Goal: Task Accomplishment & Management: Use online tool/utility

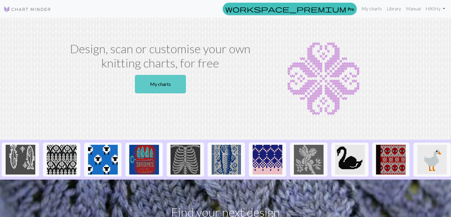
click at [172, 82] on link "My charts" at bounding box center [160, 84] width 51 height 18
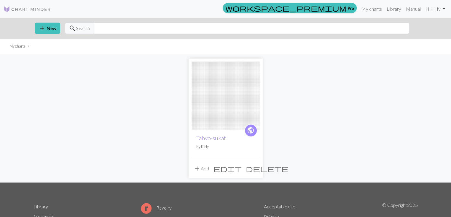
click at [221, 100] on img at bounding box center [226, 95] width 68 height 68
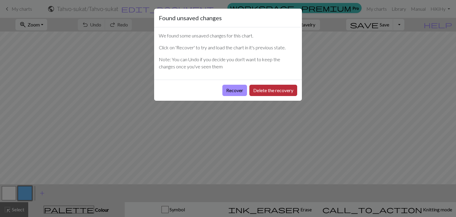
click at [262, 91] on button "Delete the recovery" at bounding box center [273, 90] width 48 height 11
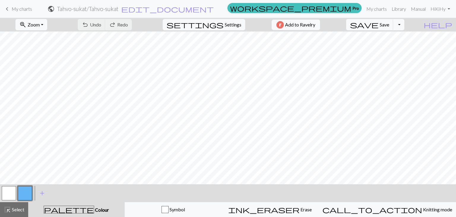
click at [8, 11] on span "keyboard_arrow_left" at bounding box center [7, 9] width 7 height 8
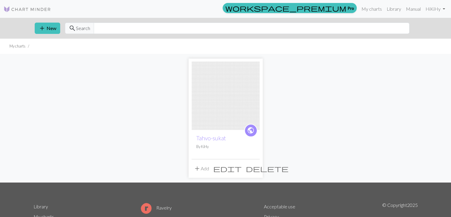
click at [254, 168] on span "delete" at bounding box center [267, 168] width 43 height 8
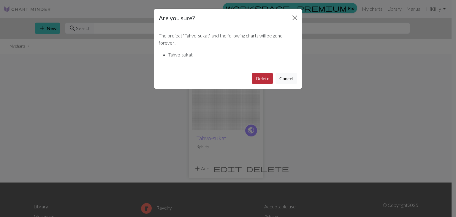
click at [262, 82] on button "Delete" at bounding box center [262, 78] width 21 height 11
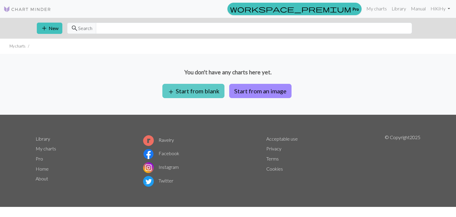
click at [213, 88] on button "add Start from blank" at bounding box center [193, 91] width 62 height 14
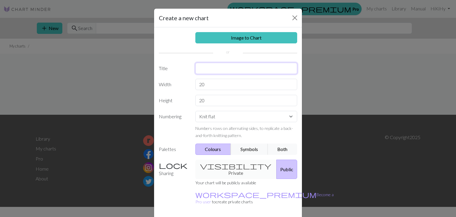
click at [209, 67] on input "text" at bounding box center [246, 68] width 102 height 11
type input "Tahvo-sukat"
type input "72"
click at [208, 100] on input "20" at bounding box center [246, 100] width 102 height 11
type input "2"
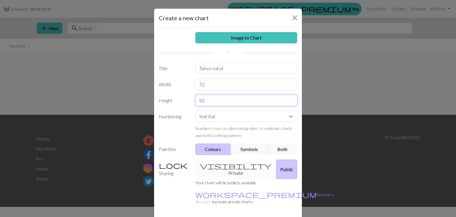
type input "83"
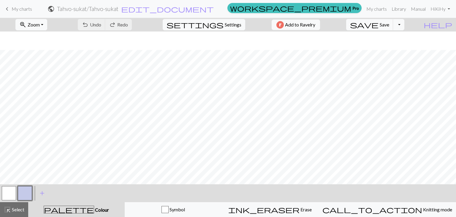
scroll to position [371, 0]
click at [297, 213] on button "ink_eraser Erase Erase" at bounding box center [269, 209] width 97 height 15
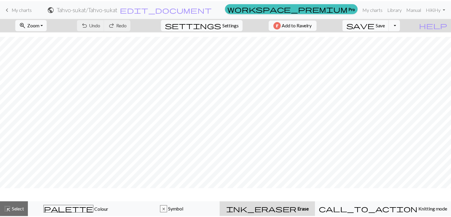
scroll to position [353, 0]
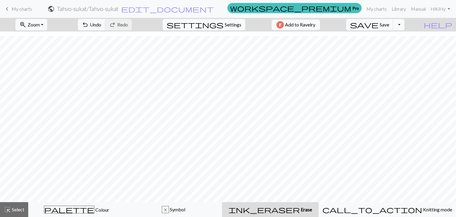
click at [8, 7] on span "keyboard_arrow_left" at bounding box center [7, 9] width 7 height 8
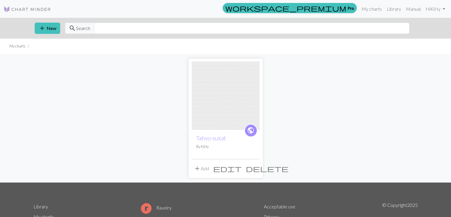
click at [258, 169] on button "delete" at bounding box center [267, 168] width 47 height 11
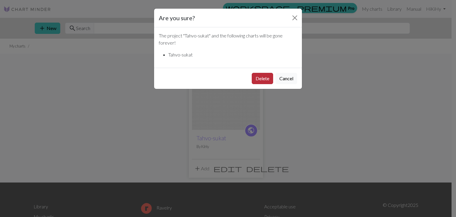
click at [261, 77] on button "Delete" at bounding box center [262, 78] width 21 height 11
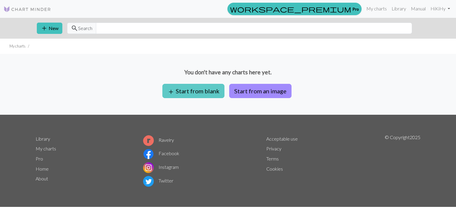
click at [187, 92] on button "add Start from blank" at bounding box center [193, 91] width 62 height 14
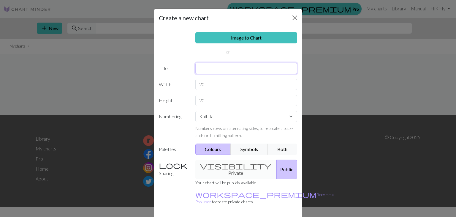
click at [207, 64] on input "text" at bounding box center [246, 68] width 102 height 11
type input "Tahvo-sukat"
type input "72"
type input "95"
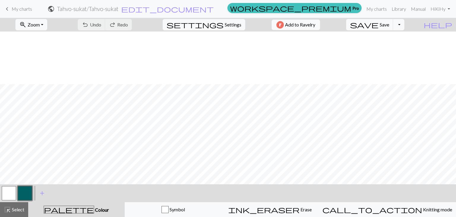
scroll to position [442, 0]
click at [299, 211] on span "Erase" at bounding box center [305, 209] width 12 height 6
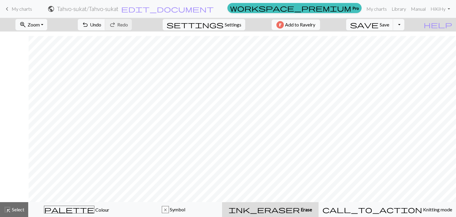
scroll to position [424, 149]
click at [101, 24] on span "Undo" at bounding box center [95, 25] width 11 height 6
click at [89, 26] on span "undo" at bounding box center [85, 24] width 7 height 8
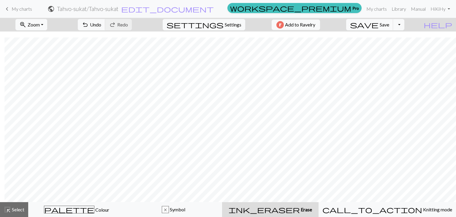
scroll to position [424, 149]
click at [105, 23] on button "undo Undo Undo" at bounding box center [92, 24] width 28 height 11
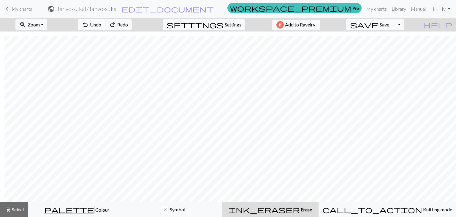
click at [105, 23] on button "undo Undo Undo" at bounding box center [92, 24] width 28 height 11
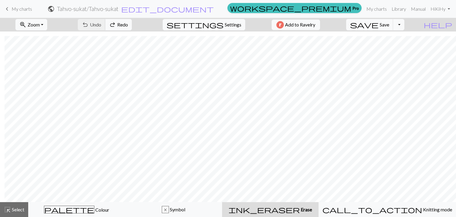
click at [117, 23] on div "undo Undo Undo redo Redo Redo" at bounding box center [104, 25] width 63 height 14
click at [105, 29] on button "undo Undo Undo" at bounding box center [92, 24] width 28 height 11
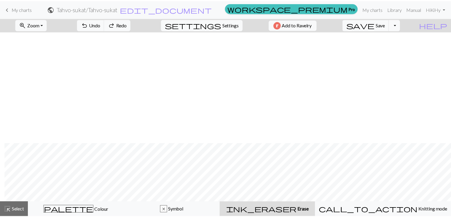
scroll to position [424, 149]
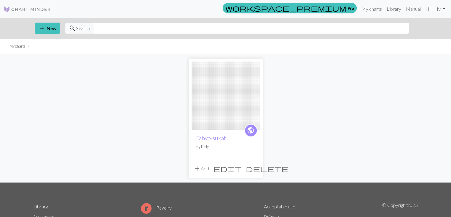
click at [253, 168] on span "delete" at bounding box center [267, 168] width 43 height 8
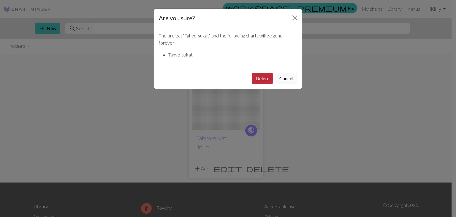
click at [268, 80] on button "Delete" at bounding box center [262, 78] width 21 height 11
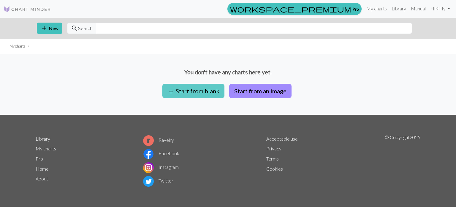
click at [194, 86] on button "add Start from blank" at bounding box center [193, 91] width 62 height 14
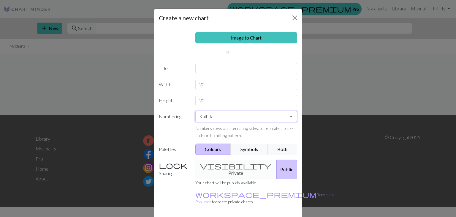
click at [220, 116] on select "Knit flat Knit in the round Lace knitting Cross stitch" at bounding box center [246, 116] width 102 height 11
click at [209, 67] on input "text" at bounding box center [246, 68] width 102 height 11
type input "Tahvo-sukat"
drag, startPoint x: 203, startPoint y: 85, endPoint x: 179, endPoint y: 79, distance: 24.6
click at [179, 79] on div "Width 20" at bounding box center [227, 84] width 145 height 11
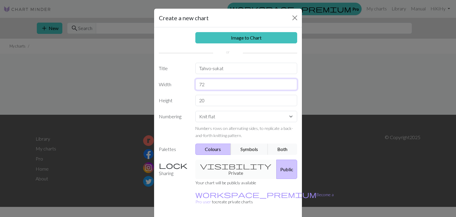
type input "72"
drag, startPoint x: 204, startPoint y: 100, endPoint x: 183, endPoint y: 96, distance: 21.5
click at [183, 96] on div "Height 20" at bounding box center [227, 100] width 145 height 11
type input "75"
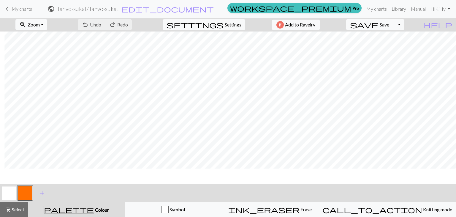
scroll to position [255, 149]
click at [105, 30] on button "undo Undo Undo" at bounding box center [92, 24] width 28 height 11
click at [305, 213] on button "ink_eraser Erase Erase" at bounding box center [269, 209] width 97 height 15
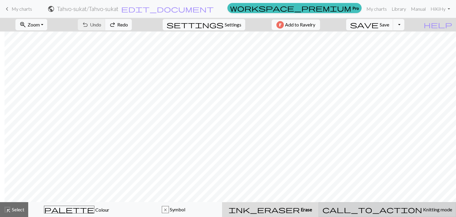
click at [422, 208] on span "Knitting mode" at bounding box center [437, 209] width 30 height 6
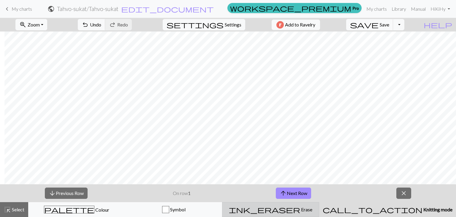
click at [315, 209] on div "ink_eraser Erase Erase" at bounding box center [270, 209] width 89 height 7
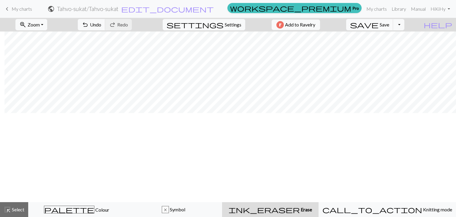
scroll to position [10, 149]
click at [101, 25] on span "Undo" at bounding box center [95, 25] width 11 height 6
click at [105, 28] on button "undo Undo Undo" at bounding box center [92, 24] width 28 height 11
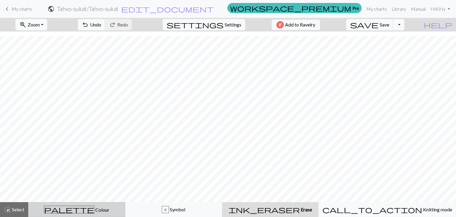
click at [94, 208] on span "Colour" at bounding box center [101, 209] width 15 height 6
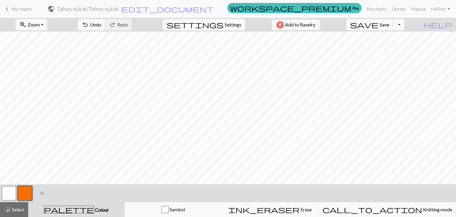
click at [40, 194] on span "add" at bounding box center [42, 193] width 7 height 8
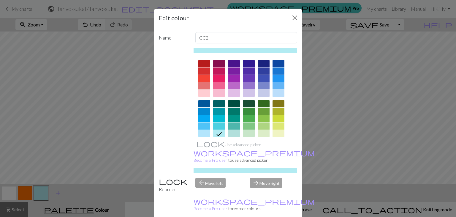
scroll to position [72, 0]
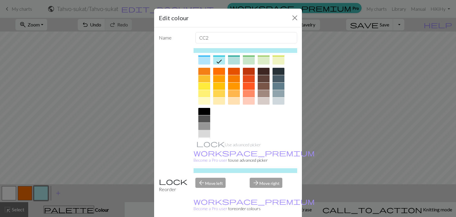
click at [203, 127] on div at bounding box center [204, 125] width 12 height 7
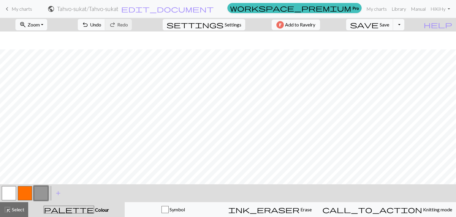
scroll to position [324, 83]
click at [101, 26] on span "Undo" at bounding box center [95, 25] width 11 height 6
click at [89, 26] on span "undo" at bounding box center [85, 24] width 7 height 8
click at [273, 206] on div "ink_eraser Erase Erase" at bounding box center [269, 209] width 89 height 7
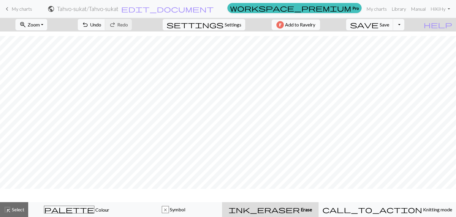
scroll to position [306, 83]
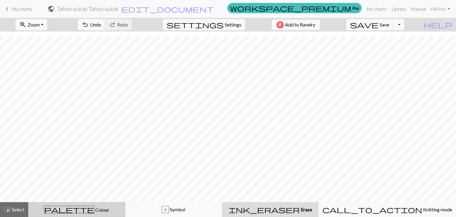
click at [94, 209] on span "Colour" at bounding box center [101, 209] width 15 height 6
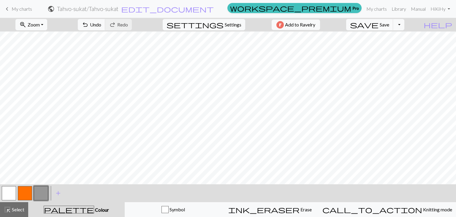
click at [37, 192] on button "button" at bounding box center [41, 193] width 14 height 14
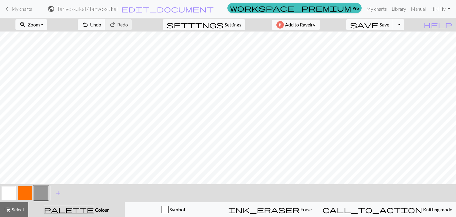
click at [101, 22] on span "Undo" at bounding box center [95, 25] width 11 height 6
click at [101, 24] on span "Undo" at bounding box center [95, 25] width 11 height 6
click at [89, 27] on span "undo" at bounding box center [85, 24] width 7 height 8
click at [304, 211] on span "Erase" at bounding box center [305, 209] width 12 height 6
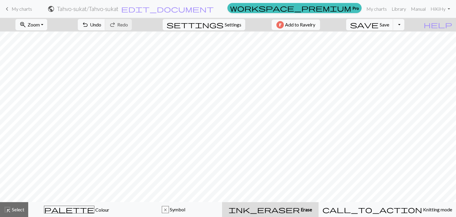
click at [301, 206] on span "Erase" at bounding box center [306, 209] width 12 height 6
click at [74, 211] on span "palette" at bounding box center [69, 209] width 50 height 8
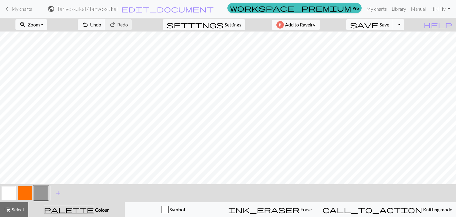
click at [42, 194] on button "button" at bounding box center [41, 193] width 14 height 14
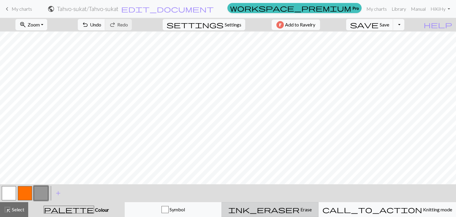
drag, startPoint x: 257, startPoint y: 184, endPoint x: 299, endPoint y: 210, distance: 49.6
click at [299, 210] on span "Erase" at bounding box center [305, 209] width 12 height 6
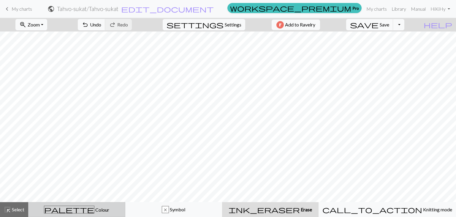
click at [94, 210] on span "Colour" at bounding box center [101, 209] width 15 height 6
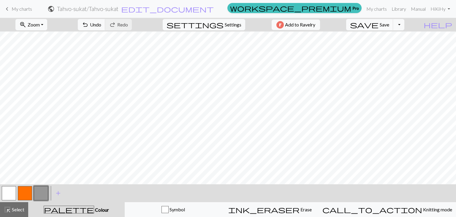
click at [39, 195] on button "button" at bounding box center [41, 193] width 14 height 14
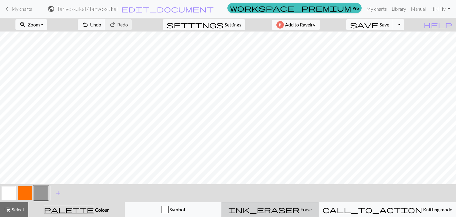
click at [299, 211] on span "Erase" at bounding box center [305, 209] width 12 height 6
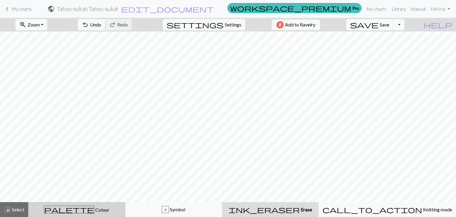
click at [75, 208] on span "palette" at bounding box center [69, 209] width 50 height 8
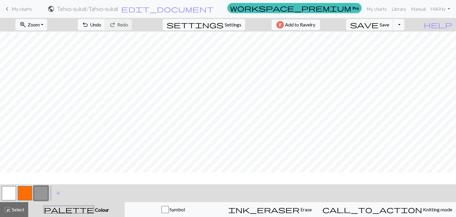
scroll to position [175, 83]
click at [289, 208] on span "ink_eraser" at bounding box center [263, 209] width 71 height 8
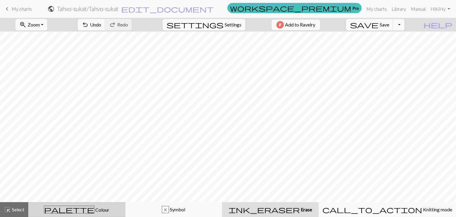
click at [94, 210] on span "Colour" at bounding box center [101, 209] width 15 height 6
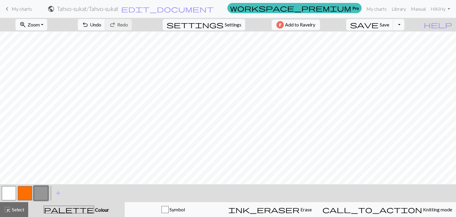
click at [41, 195] on button "button" at bounding box center [41, 193] width 14 height 14
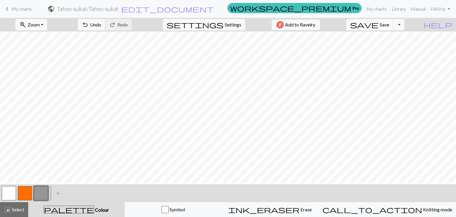
scroll to position [116, 83]
click at [299, 207] on span "Erase" at bounding box center [305, 209] width 12 height 6
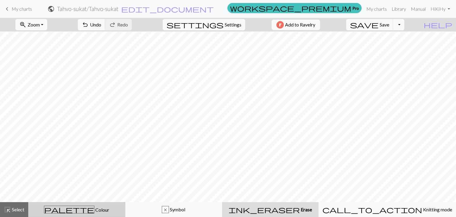
click at [74, 211] on span "palette" at bounding box center [69, 209] width 50 height 8
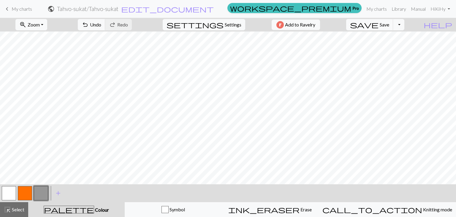
click at [41, 194] on button "button" at bounding box center [41, 193] width 14 height 14
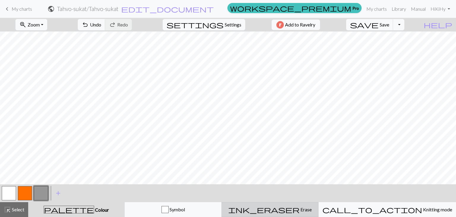
click at [290, 210] on span "ink_eraser" at bounding box center [263, 209] width 71 height 8
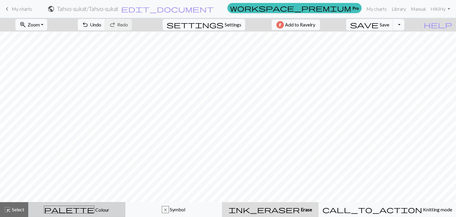
click at [94, 211] on span "Colour" at bounding box center [101, 209] width 15 height 6
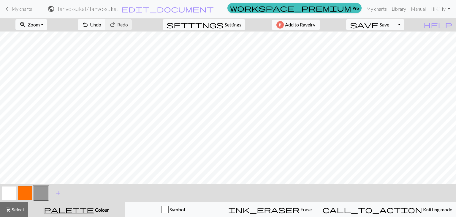
click at [44, 192] on button "button" at bounding box center [41, 193] width 14 height 14
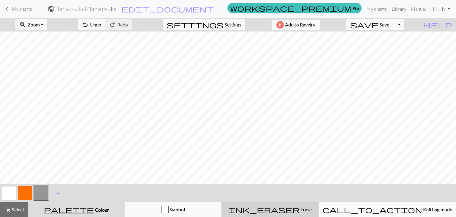
click at [285, 208] on div "ink_eraser Erase Erase" at bounding box center [269, 209] width 89 height 7
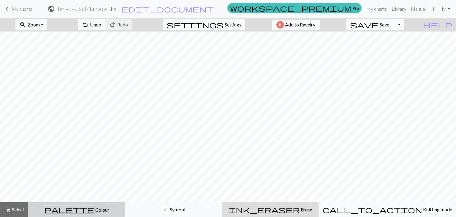
click at [66, 213] on button "palette Colour Colour" at bounding box center [76, 209] width 97 height 15
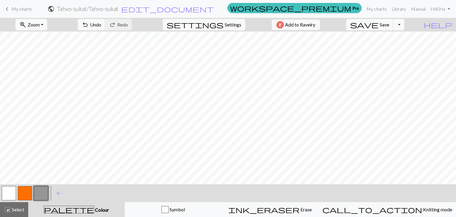
click at [42, 194] on button "button" at bounding box center [41, 193] width 14 height 14
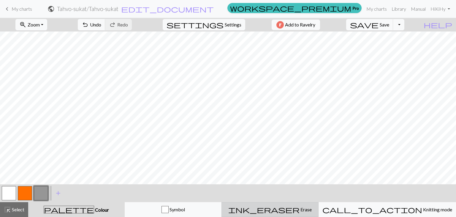
click at [304, 209] on span "Erase" at bounding box center [305, 209] width 12 height 6
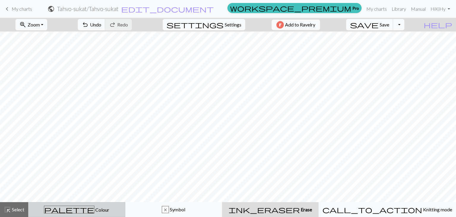
click at [94, 210] on span "Colour" at bounding box center [101, 209] width 15 height 6
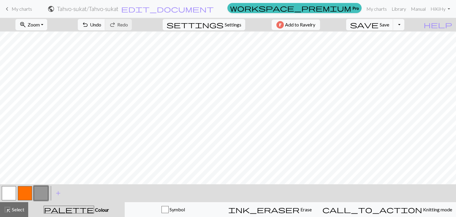
click at [47, 192] on button "button" at bounding box center [41, 193] width 14 height 14
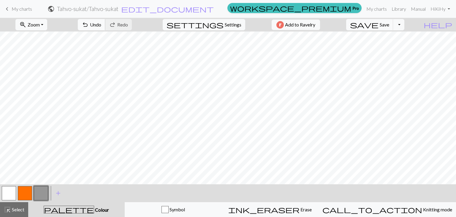
click at [101, 26] on span "Undo" at bounding box center [95, 25] width 11 height 6
click at [6, 190] on button "button" at bounding box center [9, 193] width 14 height 14
click at [42, 195] on button "button" at bounding box center [41, 193] width 14 height 14
click at [299, 209] on span "Erase" at bounding box center [305, 209] width 12 height 6
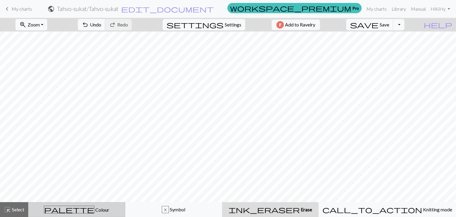
click at [94, 209] on span "Colour" at bounding box center [101, 209] width 15 height 6
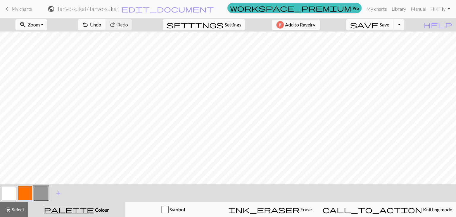
click at [35, 192] on button "button" at bounding box center [41, 193] width 14 height 14
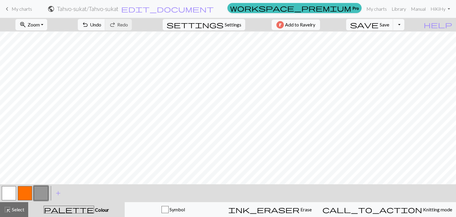
click at [8, 191] on button "button" at bounding box center [9, 193] width 14 height 14
click at [43, 194] on button "button" at bounding box center [41, 193] width 14 height 14
click at [11, 192] on button "button" at bounding box center [9, 193] width 14 height 14
click at [49, 190] on div "< > add Add a colour" at bounding box center [228, 193] width 456 height 18
click at [41, 190] on button "button" at bounding box center [41, 193] width 14 height 14
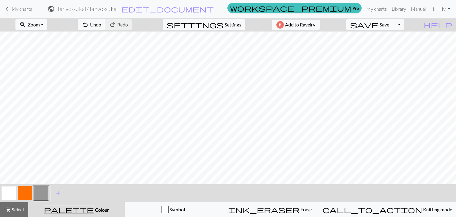
click at [8, 192] on button "button" at bounding box center [9, 193] width 14 height 14
click at [41, 198] on button "button" at bounding box center [41, 193] width 14 height 14
click at [8, 194] on button "button" at bounding box center [9, 193] width 14 height 14
click at [42, 192] on button "button" at bounding box center [41, 193] width 14 height 14
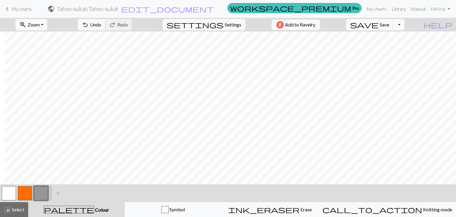
click at [4, 198] on button "button" at bounding box center [9, 193] width 14 height 14
click at [43, 189] on button "button" at bounding box center [41, 193] width 14 height 14
click at [9, 191] on button "button" at bounding box center [9, 193] width 14 height 14
click at [42, 191] on button "button" at bounding box center [41, 193] width 14 height 14
click at [369, 130] on div "zoom_in Zoom Zoom Fit all Fit width Fit height 50% 100% 150% 200% undo Undo Und…" at bounding box center [228, 117] width 456 height 199
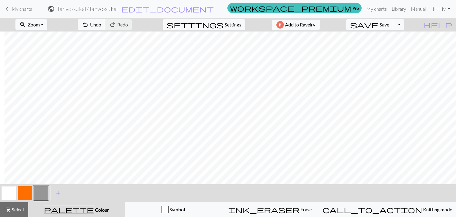
click at [11, 190] on button "button" at bounding box center [9, 193] width 14 height 14
click at [34, 192] on button "button" at bounding box center [41, 193] width 14 height 14
click at [9, 196] on button "button" at bounding box center [9, 193] width 14 height 14
click at [39, 194] on button "button" at bounding box center [41, 193] width 14 height 14
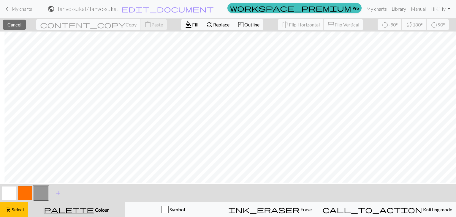
scroll to position [149, 149]
click at [46, 193] on button "button" at bounding box center [41, 193] width 14 height 14
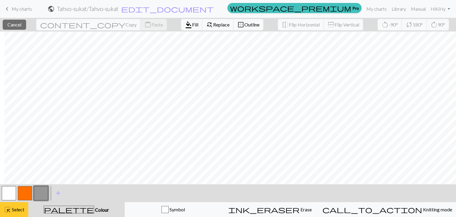
click at [19, 206] on span "Select" at bounding box center [17, 209] width 13 height 6
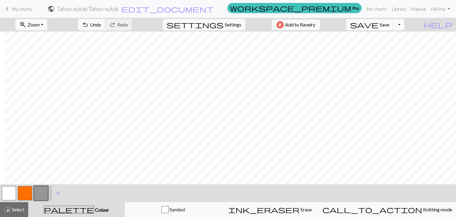
click at [43, 191] on button "button" at bounding box center [41, 193] width 14 height 14
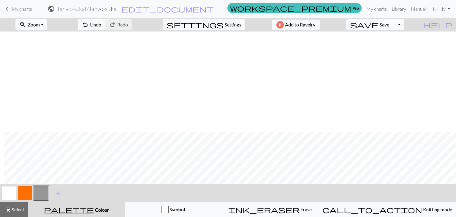
scroll to position [324, 149]
click at [233, 119] on div "zoom_in Zoom Zoom Fit all Fit width Fit height 50% 100% 150% 200% undo Undo Und…" at bounding box center [228, 117] width 456 height 199
click at [6, 193] on button "button" at bounding box center [9, 193] width 14 height 14
click at [42, 191] on button "button" at bounding box center [41, 193] width 14 height 14
click at [6, 195] on button "button" at bounding box center [9, 193] width 14 height 14
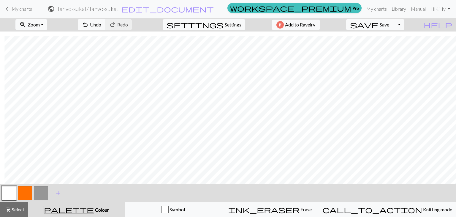
click at [42, 194] on button "button" at bounding box center [41, 193] width 14 height 14
click at [169, 94] on div "zoom_in Zoom Zoom Fit all Fit width Fit height 50% 100% 150% 200% undo Undo Und…" at bounding box center [228, 117] width 456 height 199
click at [8, 194] on button "button" at bounding box center [9, 193] width 14 height 14
click at [42, 193] on button "button" at bounding box center [41, 193] width 14 height 14
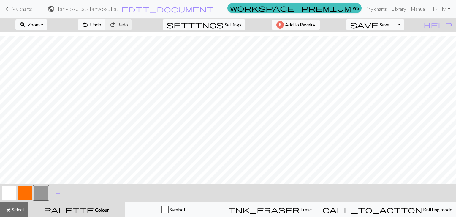
click at [10, 193] on button "button" at bounding box center [9, 193] width 14 height 14
click at [39, 190] on button "button" at bounding box center [41, 193] width 14 height 14
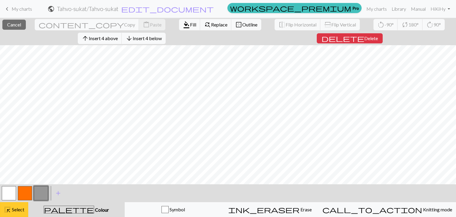
click at [14, 209] on span "Select" at bounding box center [17, 209] width 13 height 6
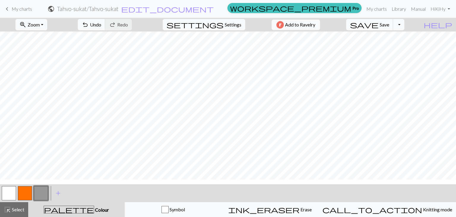
scroll to position [116, 0]
click at [7, 188] on button "button" at bounding box center [9, 193] width 14 height 14
click at [46, 192] on button "button" at bounding box center [41, 193] width 14 height 14
click at [306, 208] on div "ink_eraser Erase Erase" at bounding box center [269, 209] width 89 height 7
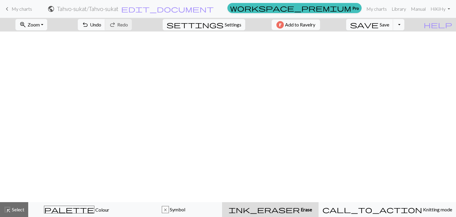
scroll to position [0, 149]
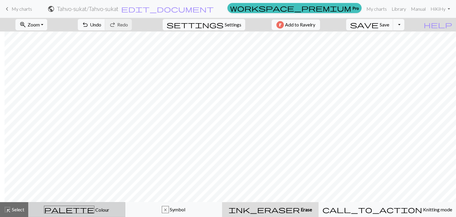
click at [93, 214] on button "palette Colour Colour" at bounding box center [76, 209] width 97 height 15
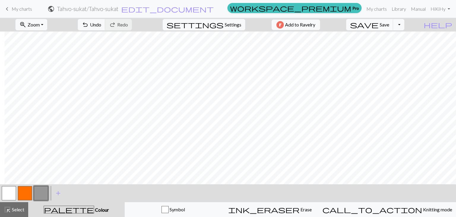
click at [45, 197] on button "button" at bounding box center [41, 193] width 14 height 14
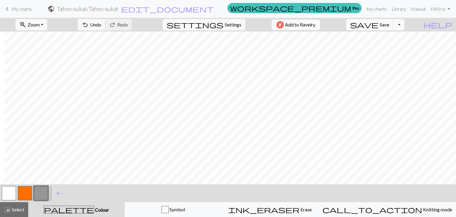
click at [11, 198] on button "button" at bounding box center [9, 193] width 14 height 14
click at [47, 28] on button "zoom_in Zoom Zoom" at bounding box center [31, 24] width 32 height 11
click at [35, 68] on button "50%" at bounding box center [39, 70] width 47 height 9
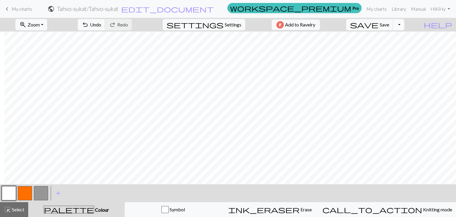
click at [404, 25] on button "Toggle Dropdown" at bounding box center [398, 24] width 11 height 11
click at [396, 45] on button "save_alt Download" at bounding box center [355, 46] width 98 height 9
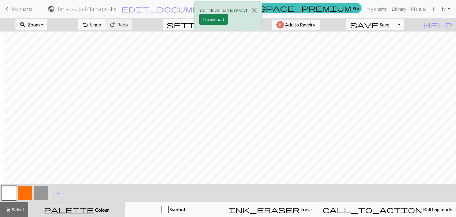
click at [412, 24] on div "Your download is ready! Download" at bounding box center [228, 17] width 456 height 35
click at [409, 27] on div "Your download is ready! Download" at bounding box center [228, 17] width 456 height 35
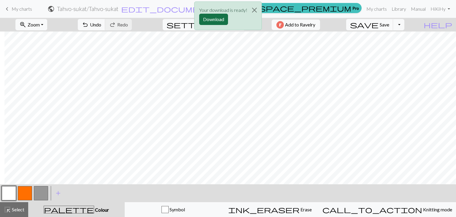
click at [208, 20] on button "Download" at bounding box center [213, 19] width 29 height 11
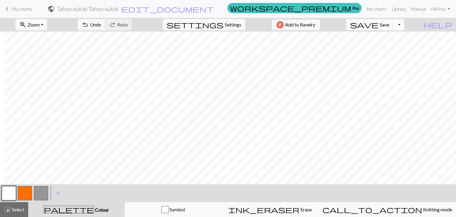
click at [404, 23] on button "Toggle Dropdown" at bounding box center [398, 24] width 11 height 11
click at [394, 38] on button "file_copy Save a copy" at bounding box center [355, 37] width 98 height 9
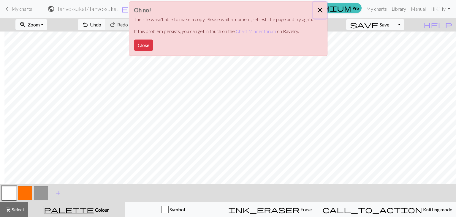
click at [319, 7] on button "Close" at bounding box center [320, 10] width 14 height 17
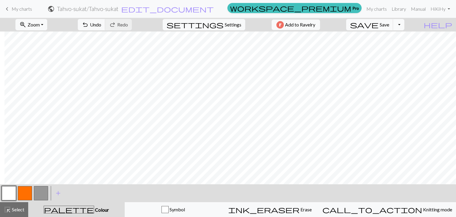
click at [404, 26] on button "Toggle Dropdown" at bounding box center [398, 24] width 11 height 11
click at [397, 38] on button "file_copy Save a copy" at bounding box center [355, 37] width 98 height 9
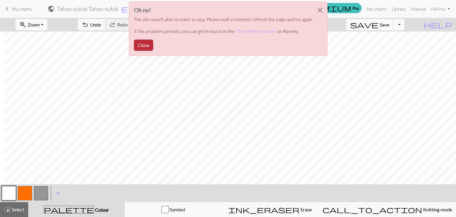
click at [146, 45] on button "Close" at bounding box center [143, 44] width 19 height 11
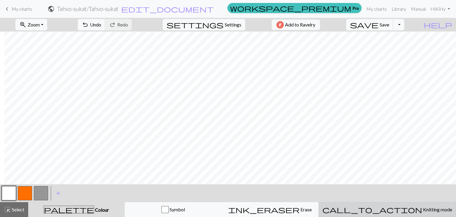
click at [399, 214] on button "call_to_action Knitting mode Knitting mode" at bounding box center [386, 209] width 137 height 15
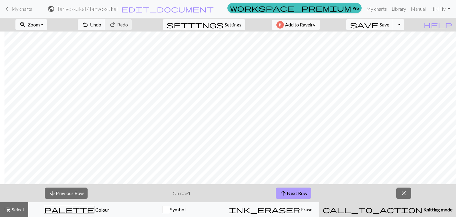
click at [299, 195] on button "arrow_upward Next Row" at bounding box center [293, 192] width 35 height 11
click at [294, 193] on button "arrow_upward Next Row" at bounding box center [293, 192] width 35 height 11
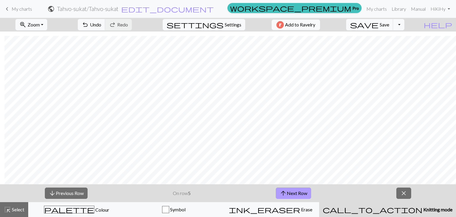
click at [294, 193] on button "arrow_upward Next Row" at bounding box center [293, 192] width 35 height 11
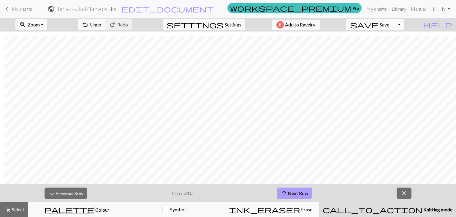
click at [294, 193] on button "arrow_upward Next Row" at bounding box center [293, 192] width 35 height 11
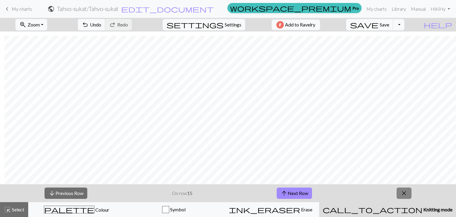
click at [403, 190] on span "close" at bounding box center [403, 193] width 7 height 8
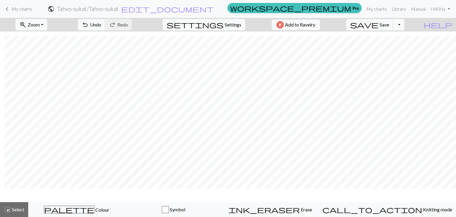
scroll to position [77, 4]
click at [12, 9] on span "My charts" at bounding box center [22, 9] width 20 height 6
click at [393, 28] on button "save Save Save" at bounding box center [369, 24] width 47 height 11
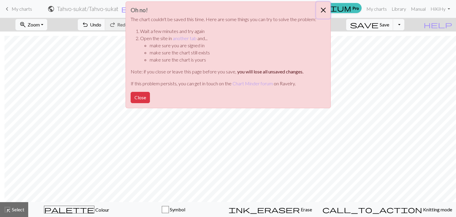
click at [319, 9] on button "Close" at bounding box center [323, 10] width 14 height 17
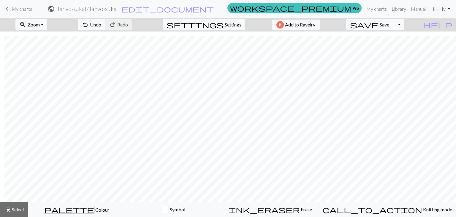
click at [448, 7] on link "Hi KiHy" at bounding box center [440, 9] width 24 height 12
click at [228, 29] on button "settings Settings" at bounding box center [204, 24] width 82 height 11
select select "aran"
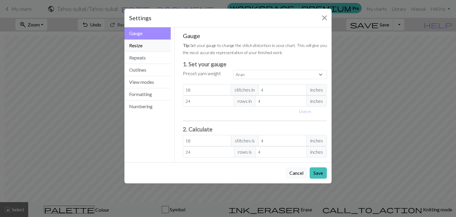
click at [137, 50] on button "Resize" at bounding box center [147, 45] width 46 height 12
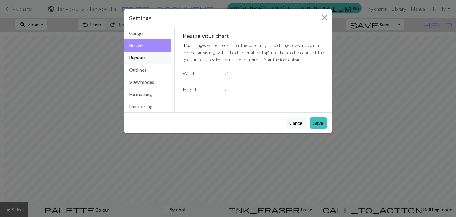
click at [138, 60] on button "Repeats" at bounding box center [147, 58] width 46 height 12
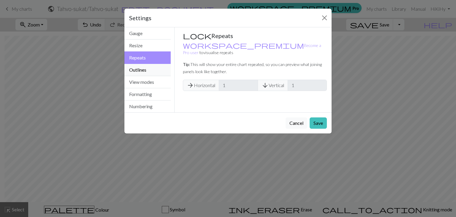
click at [138, 69] on button "Outlines" at bounding box center [147, 70] width 46 height 12
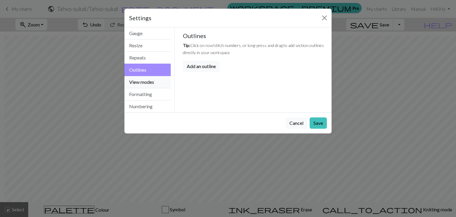
click at [138, 81] on button "View modes" at bounding box center [147, 82] width 46 height 12
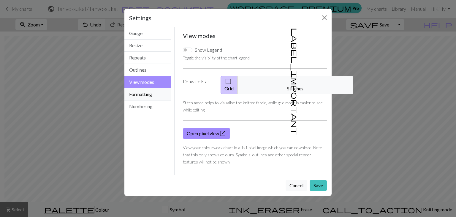
click at [143, 92] on button "Formatting" at bounding box center [147, 94] width 46 height 12
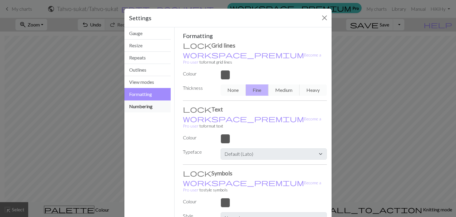
click at [144, 106] on button "Numbering" at bounding box center [147, 106] width 46 height 12
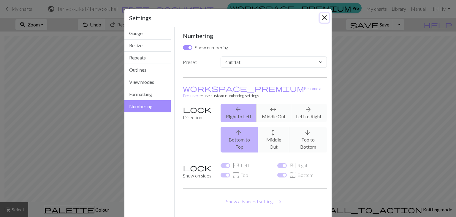
click at [323, 18] on button "Close" at bounding box center [323, 17] width 9 height 9
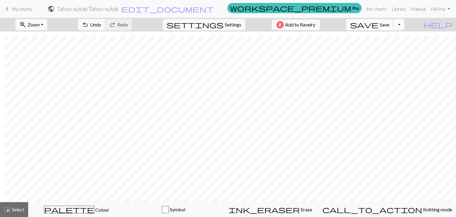
click at [393, 25] on button "save Save Save" at bounding box center [369, 24] width 47 height 11
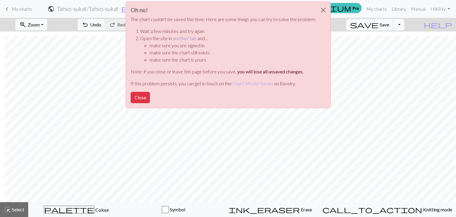
click at [181, 38] on link "another tab" at bounding box center [185, 38] width 24 height 6
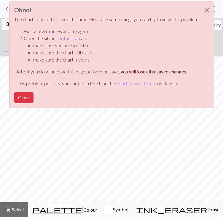
click at [67, 38] on link "another tab" at bounding box center [68, 38] width 24 height 6
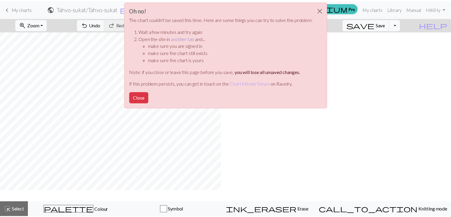
scroll to position [73, 0]
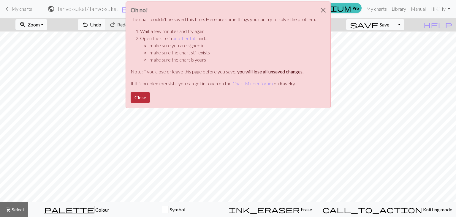
click at [136, 98] on button "Close" at bounding box center [139, 97] width 19 height 11
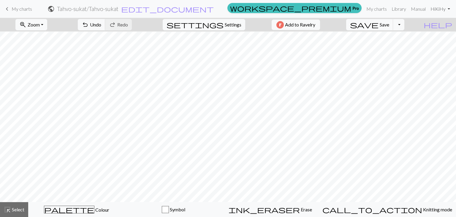
click at [448, 9] on link "Hi KiHy" at bounding box center [440, 9] width 24 height 12
click at [434, 25] on link "Account settings" at bounding box center [428, 25] width 38 height 12
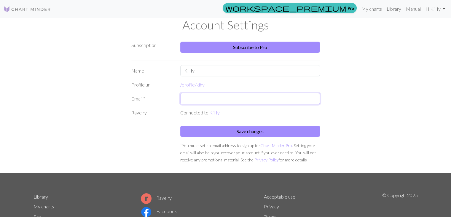
click at [198, 104] on input "text" at bounding box center [250, 98] width 140 height 11
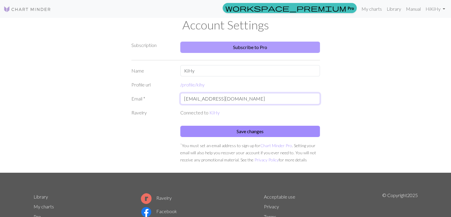
type input "hynnilakirsi@gmail.com"
click at [250, 44] on link "Subscribe to Pro" at bounding box center [250, 47] width 140 height 11
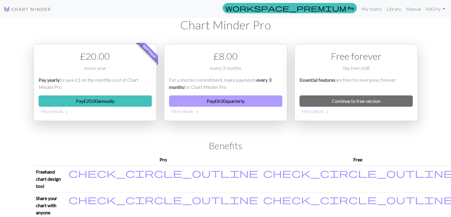
click at [224, 103] on button "Pay £ 8.00 quarterly" at bounding box center [225, 100] width 113 height 11
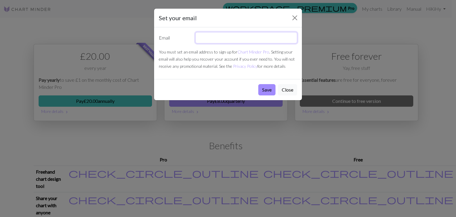
click at [214, 39] on input "text" at bounding box center [246, 37] width 102 height 11
type input "hynnilakirsi@gmailc.om"
click at [258, 84] on button "Save" at bounding box center [266, 89] width 17 height 11
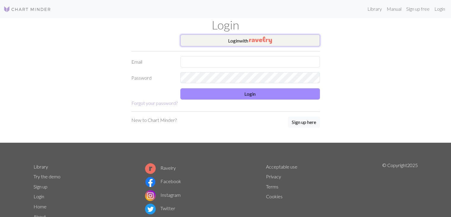
click at [265, 41] on img "button" at bounding box center [260, 39] width 23 height 7
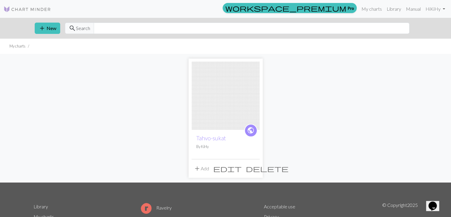
click at [225, 105] on img at bounding box center [226, 95] width 68 height 68
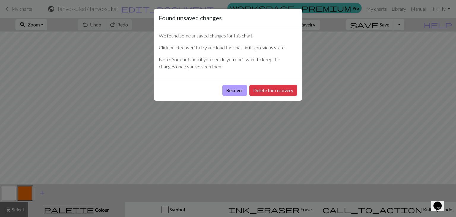
click at [235, 93] on button "Recover" at bounding box center [234, 90] width 25 height 11
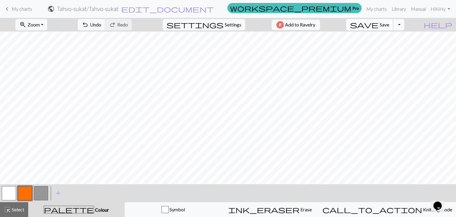
click at [389, 26] on span "Save" at bounding box center [383, 25] width 9 height 6
click at [404, 25] on button "Toggle Dropdown" at bounding box center [398, 24] width 11 height 11
click at [399, 36] on button "file_copy Save a copy" at bounding box center [355, 37] width 98 height 9
click at [412, 9] on link "Manual" at bounding box center [418, 9] width 20 height 12
click at [378, 28] on span "save" at bounding box center [364, 24] width 28 height 8
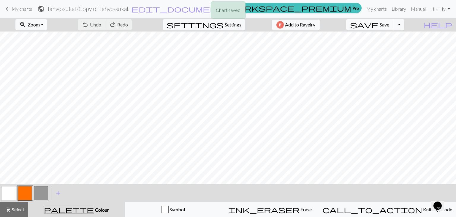
click at [378, 9] on div "Chart saved" at bounding box center [228, 11] width 456 height 23
click at [378, 9] on link "My charts" at bounding box center [376, 9] width 25 height 12
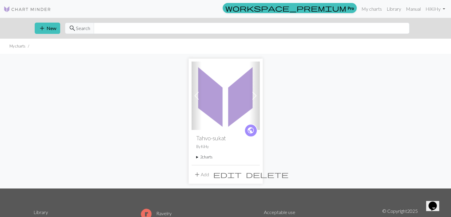
click at [204, 158] on summary "2 charts" at bounding box center [225, 157] width 59 height 6
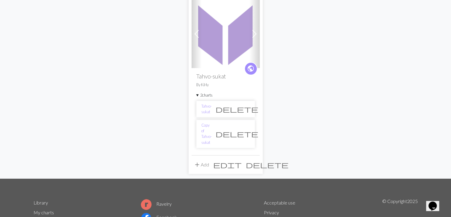
scroll to position [62, 0]
click at [246, 129] on span "delete" at bounding box center [237, 133] width 43 height 8
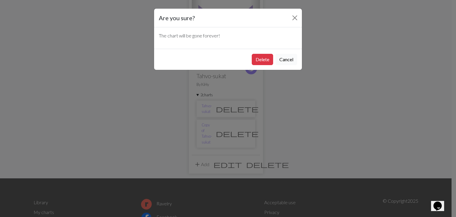
click at [284, 59] on button "Cancel" at bounding box center [286, 59] width 22 height 11
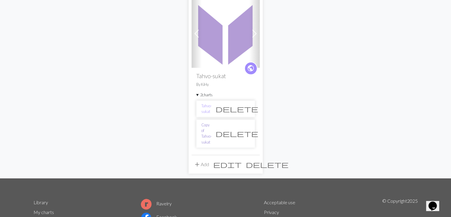
click at [212, 127] on link "Copy of Tahvo-sukat" at bounding box center [206, 133] width 10 height 23
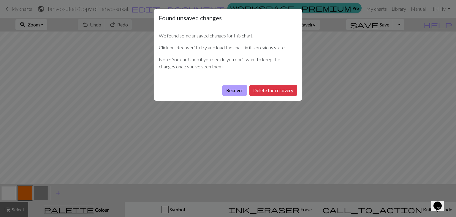
click at [232, 92] on button "Recover" at bounding box center [234, 90] width 25 height 11
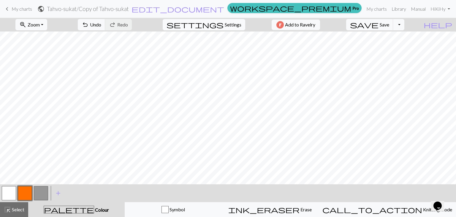
click at [229, 28] on span "Settings" at bounding box center [233, 24] width 17 height 7
select select "aran"
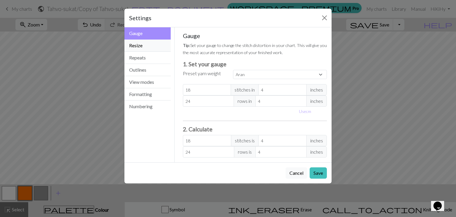
click at [135, 47] on button "Resize" at bounding box center [147, 45] width 46 height 12
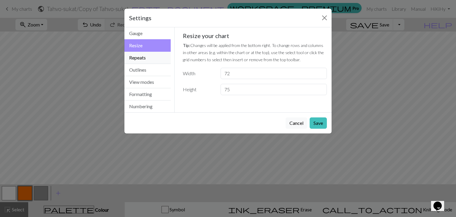
click at [135, 61] on button "Repeats" at bounding box center [147, 58] width 46 height 12
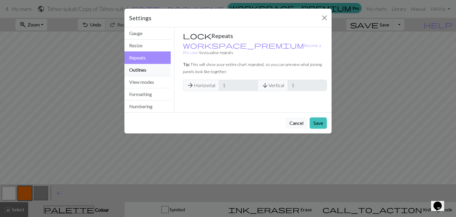
click at [136, 68] on button "Outlines" at bounding box center [147, 70] width 46 height 12
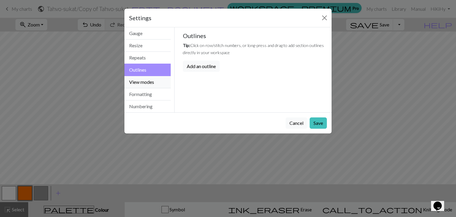
click at [139, 79] on button "View modes" at bounding box center [147, 82] width 46 height 12
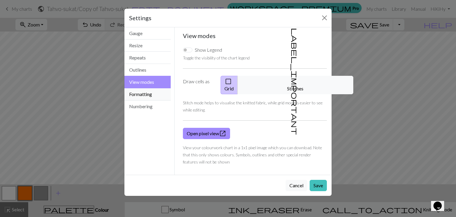
click at [138, 92] on button "Formatting" at bounding box center [147, 94] width 46 height 12
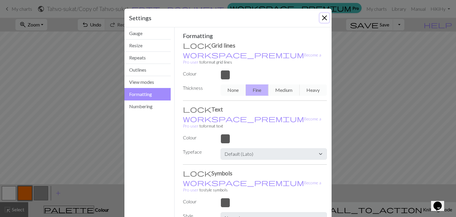
click at [325, 17] on button "Close" at bounding box center [323, 17] width 9 height 9
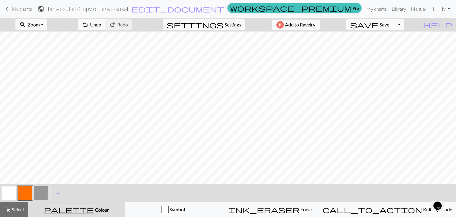
click at [19, 11] on span "My charts" at bounding box center [22, 9] width 20 height 6
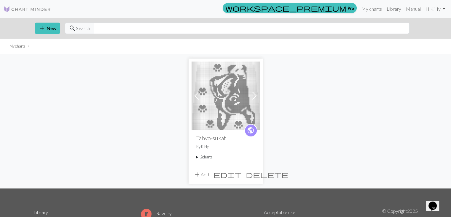
click at [255, 96] on span at bounding box center [254, 95] width 9 height 9
click at [203, 175] on button "add Add" at bounding box center [202, 173] width 20 height 11
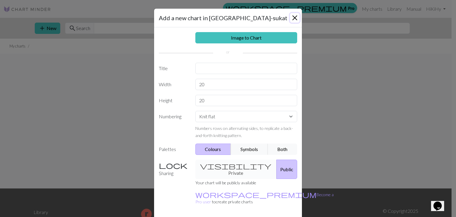
click at [290, 19] on button "Close" at bounding box center [294, 17] width 9 height 9
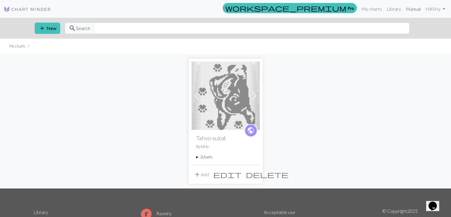
click at [412, 8] on link "Manual" at bounding box center [414, 9] width 20 height 12
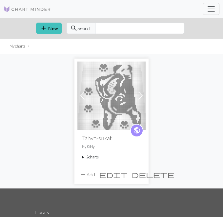
click at [113, 98] on img at bounding box center [111, 95] width 68 height 68
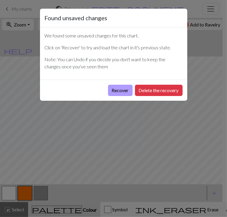
click at [128, 90] on button "Recover" at bounding box center [120, 90] width 25 height 11
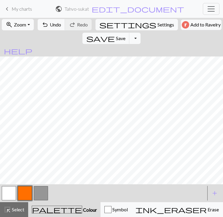
drag, startPoint x: 117, startPoint y: 60, endPoint x: 130, endPoint y: 57, distance: 14.3
click at [130, 56] on form "zoom_in Zoom Zoom Fit all Fit width Fit height 50% 100% 150% 200% undo Undo Und…" at bounding box center [111, 37] width 223 height 39
click at [114, 30] on button "settings Settings" at bounding box center [137, 24] width 82 height 11
select select "aran"
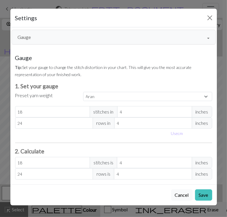
click at [207, 39] on button "Gauge" at bounding box center [114, 37] width 205 height 15
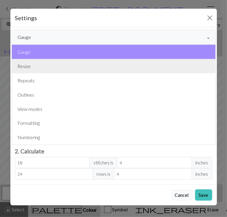
click at [184, 61] on button "Resize" at bounding box center [114, 66] width 204 height 14
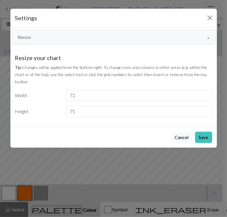
click at [189, 36] on button "Resize" at bounding box center [114, 37] width 205 height 15
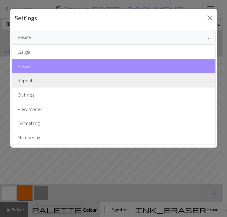
click at [145, 82] on button "Repeats" at bounding box center [114, 80] width 204 height 14
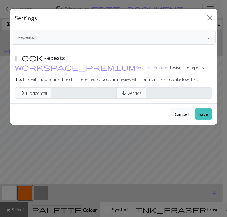
click at [26, 37] on button "Repeats" at bounding box center [114, 37] width 205 height 15
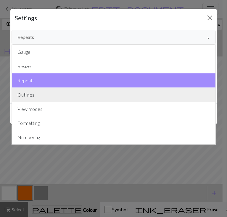
click at [28, 96] on button "Outlines" at bounding box center [114, 94] width 204 height 14
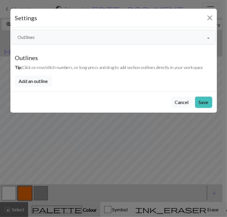
click at [33, 40] on button "Outlines" at bounding box center [114, 37] width 205 height 15
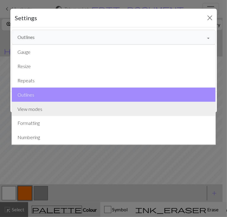
click at [31, 108] on button "View modes" at bounding box center [114, 109] width 204 height 14
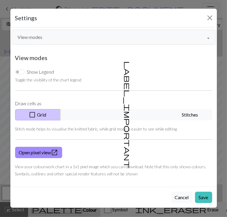
click at [24, 35] on button "View modes" at bounding box center [114, 37] width 205 height 15
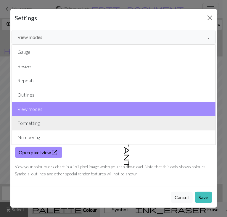
click at [27, 125] on button "Formatting" at bounding box center [114, 123] width 204 height 14
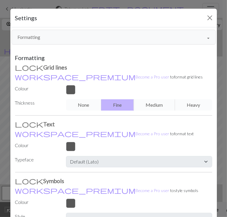
click at [26, 36] on button "Formatting" at bounding box center [114, 37] width 205 height 15
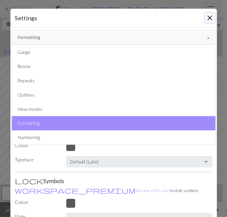
click at [206, 20] on button "Close" at bounding box center [210, 17] width 9 height 9
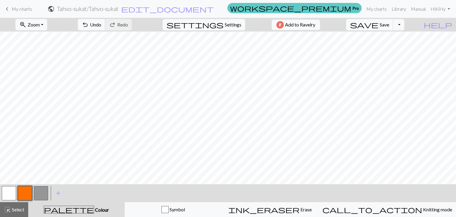
click at [223, 10] on span "workspace_premium" at bounding box center [290, 8] width 121 height 8
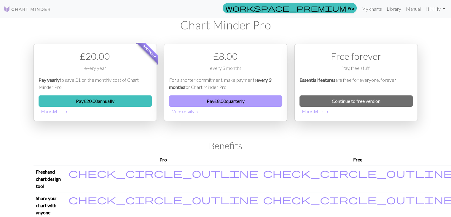
click at [214, 102] on button "Pay £ 8.00 quarterly" at bounding box center [225, 100] width 113 height 11
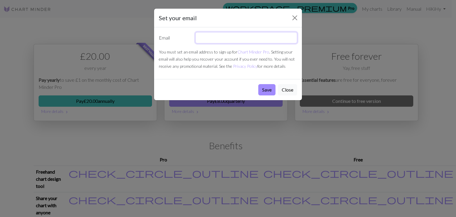
click at [223, 40] on input "text" at bounding box center [246, 37] width 102 height 11
drag, startPoint x: 232, startPoint y: 40, endPoint x: 223, endPoint y: 39, distance: 8.7
click at [223, 39] on input "hynnilakirsi2" at bounding box center [246, 37] width 102 height 11
type input "hynnilakirsi@gmail.com"
click at [223, 89] on button "Save" at bounding box center [266, 89] width 17 height 11
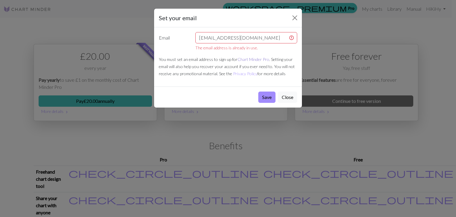
click at [223, 58] on link "Chart Minder Pro" at bounding box center [253, 59] width 32 height 5
click at [223, 101] on button "Close" at bounding box center [287, 96] width 19 height 11
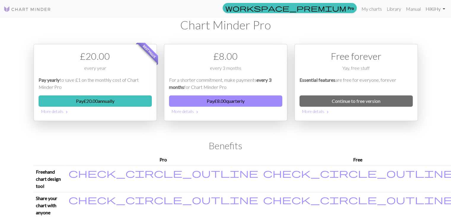
click at [223, 11] on link "Hi KiHy" at bounding box center [435, 9] width 24 height 12
click at [223, 44] on link "Logout" at bounding box center [413, 45] width 19 height 12
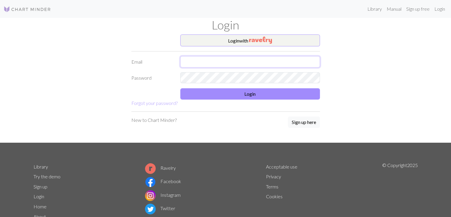
click at [195, 63] on input "text" at bounding box center [250, 61] width 140 height 11
drag, startPoint x: 195, startPoint y: 63, endPoint x: 209, endPoint y: 60, distance: 15.2
click at [209, 60] on input "hynnilakirsi2" at bounding box center [250, 61] width 140 height 11
type input "hynnilakirsi@gmail.com"
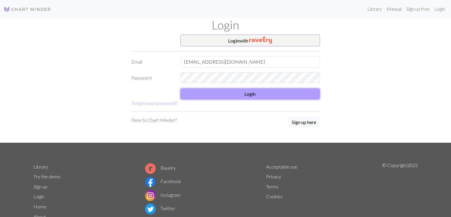
click at [215, 92] on button "Login" at bounding box center [250, 93] width 140 height 11
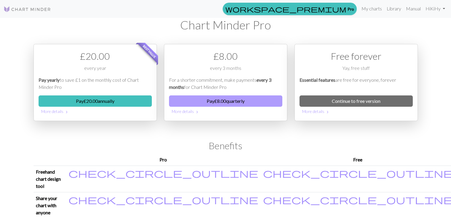
click at [246, 98] on button "Pay £ 8.00 quarterly" at bounding box center [225, 100] width 113 height 11
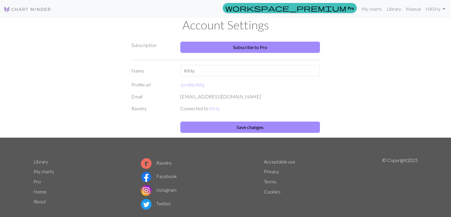
click at [211, 99] on div "[EMAIL_ADDRESS][DOMAIN_NAME]" at bounding box center [250, 96] width 147 height 7
click at [214, 108] on link "KiHy" at bounding box center [214, 108] width 10 height 6
click at [193, 85] on link "/profile/ kihy" at bounding box center [192, 85] width 24 height 6
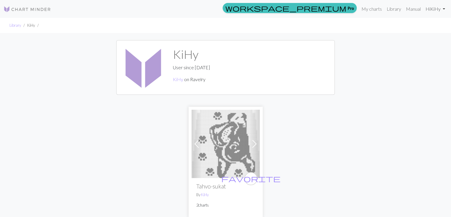
click at [437, 9] on link "Hi KiHy" at bounding box center [435, 9] width 24 height 12
click at [424, 26] on link "Account settings" at bounding box center [423, 25] width 38 height 12
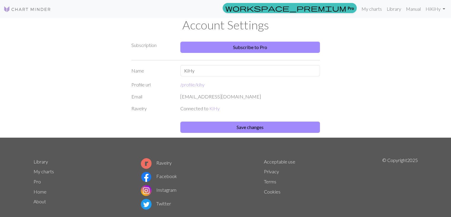
click at [218, 97] on div "[EMAIL_ADDRESS][DOMAIN_NAME]" at bounding box center [250, 96] width 147 height 7
click at [243, 124] on button "Save changes" at bounding box center [250, 126] width 140 height 11
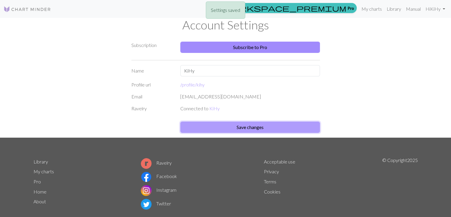
click at [243, 124] on button "Save changes" at bounding box center [250, 126] width 140 height 11
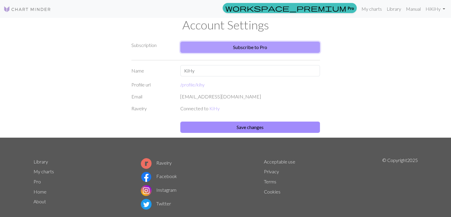
click at [246, 46] on link "Subscribe to Pro" at bounding box center [250, 47] width 140 height 11
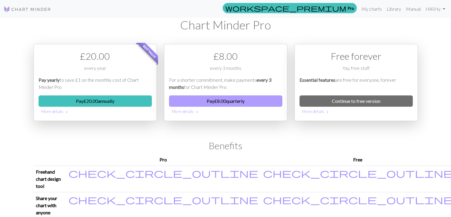
click at [225, 102] on button "Pay £ 8.00 quarterly" at bounding box center [225, 100] width 113 height 11
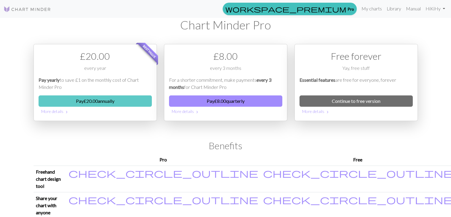
click at [83, 104] on button "Pay £ 20.00 annually" at bounding box center [95, 100] width 113 height 11
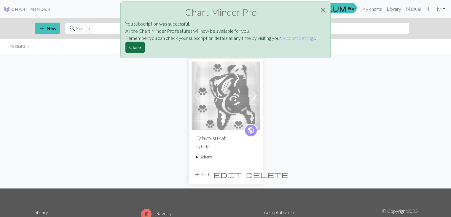
click at [140, 50] on button "Close" at bounding box center [134, 47] width 19 height 11
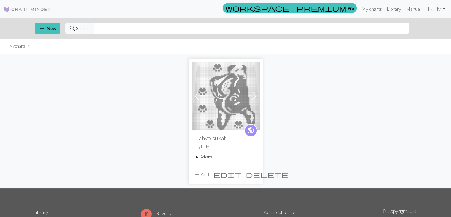
click at [225, 112] on img at bounding box center [226, 95] width 68 height 68
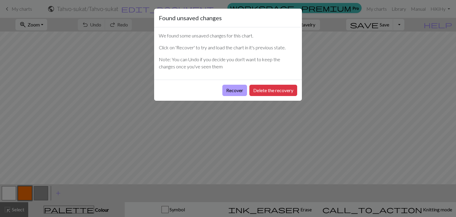
click at [233, 92] on button "Recover" at bounding box center [234, 90] width 25 height 11
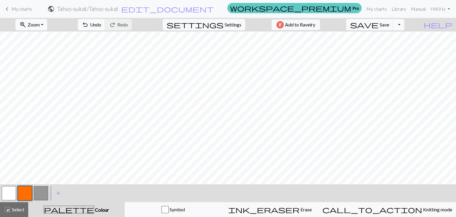
click at [351, 8] on link "workspace_premium Pro" at bounding box center [294, 8] width 134 height 10
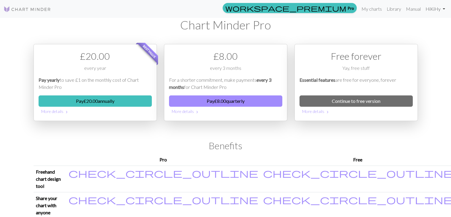
click at [439, 9] on link "Hi KiHy" at bounding box center [435, 9] width 24 height 12
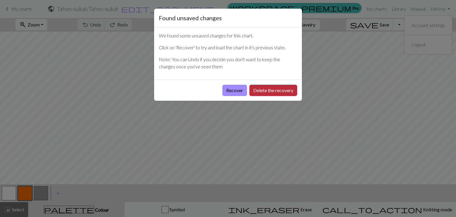
click at [273, 89] on button "Delete the recovery" at bounding box center [273, 90] width 48 height 11
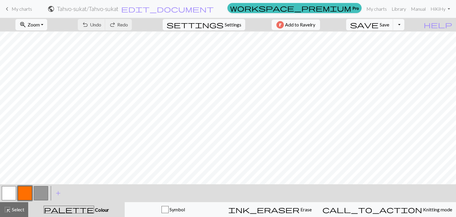
click at [3, 9] on div "keyboard_arrow_left My charts public Tahvo-sukat / Tahvo-sukat edit_document Ed…" at bounding box center [228, 9] width 456 height 12
click at [5, 9] on span "keyboard_arrow_left" at bounding box center [7, 9] width 7 height 8
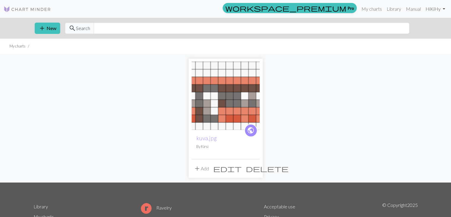
click at [443, 10] on link "Hi KiHy" at bounding box center [435, 9] width 24 height 12
click at [423, 45] on button "Logout" at bounding box center [424, 44] width 48 height 14
click at [445, 9] on link "Hi KiHy" at bounding box center [435, 9] width 24 height 12
click at [420, 45] on link "Logout" at bounding box center [413, 45] width 19 height 12
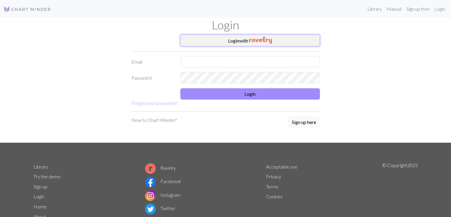
click at [263, 40] on img "button" at bounding box center [260, 39] width 23 height 7
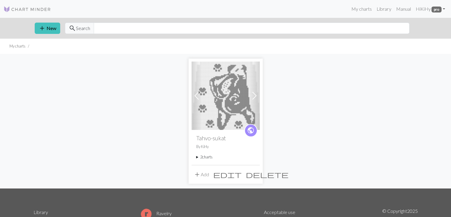
click at [255, 95] on span at bounding box center [254, 95] width 9 height 9
drag, startPoint x: 233, startPoint y: 94, endPoint x: 227, endPoint y: 95, distance: 5.1
click at [227, 95] on img at bounding box center [226, 95] width 68 height 68
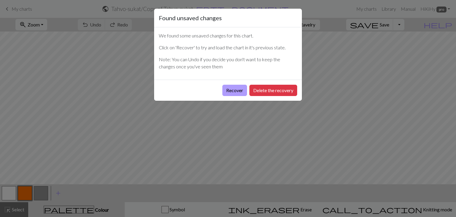
click at [241, 91] on button "Recover" at bounding box center [234, 90] width 25 height 11
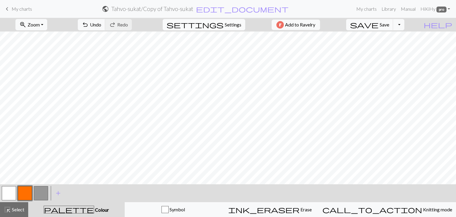
click at [225, 25] on span "Settings" at bounding box center [233, 24] width 17 height 7
select select "aran"
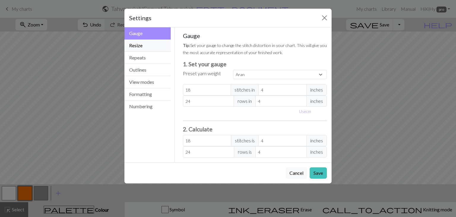
click at [136, 43] on button "Resize" at bounding box center [147, 45] width 46 height 12
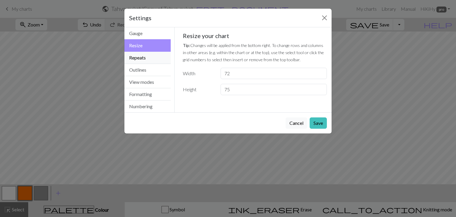
click at [139, 56] on button "Repeats" at bounding box center [147, 58] width 46 height 12
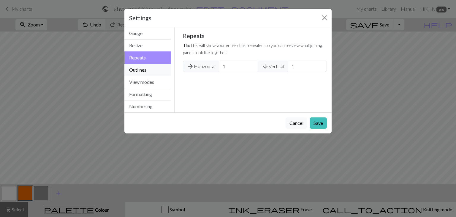
click at [138, 69] on button "Outlines" at bounding box center [147, 70] width 46 height 12
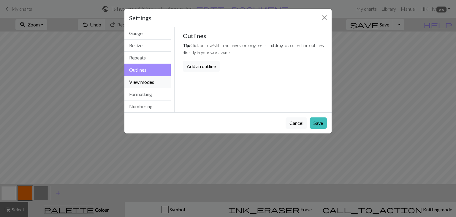
click at [138, 81] on button "View modes" at bounding box center [147, 82] width 46 height 12
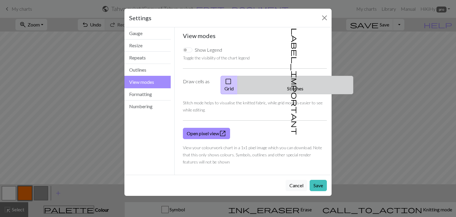
click at [293, 80] on span "label_important" at bounding box center [294, 81] width 8 height 107
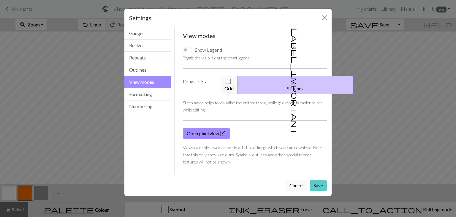
click at [319, 179] on button "Save" at bounding box center [317, 184] width 17 height 11
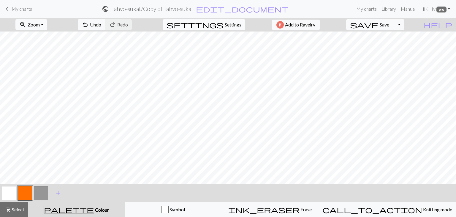
click at [230, 27] on span "Settings" at bounding box center [233, 24] width 17 height 7
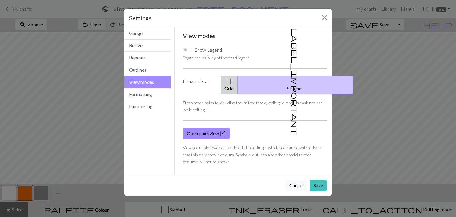
click at [238, 81] on button "check_box_outline_blank Grid" at bounding box center [228, 85] width 17 height 18
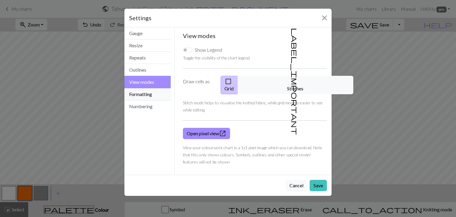
click at [139, 93] on button "Formatting" at bounding box center [147, 94] width 46 height 12
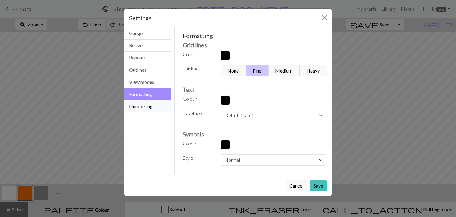
click at [139, 107] on button "Numbering" at bounding box center [147, 106] width 46 height 12
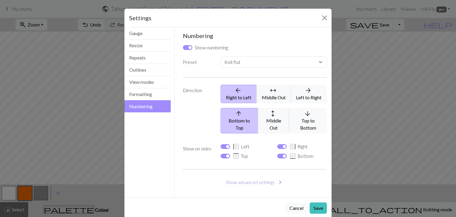
click at [263, 176] on button "Show advanced settings chevron_right" at bounding box center [255, 181] width 144 height 11
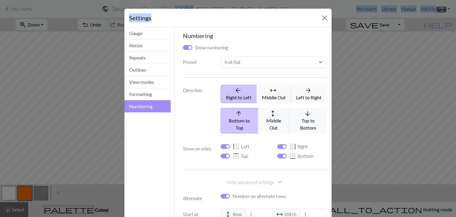
drag, startPoint x: 243, startPoint y: 19, endPoint x: 232, endPoint y: 1, distance: 20.3
click at [222, 0] on html "This website uses cookies to ensure you get the best experience on our website.…" at bounding box center [228, 108] width 456 height 217
click at [317, 61] on select "Custom Knit flat Knit in the round Lace knitting Cross stitch" at bounding box center [273, 61] width 106 height 11
click at [276, 178] on span "expand_more" at bounding box center [279, 182] width 7 height 8
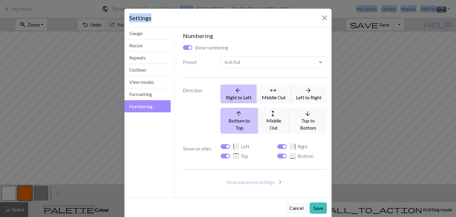
click at [249, 176] on button "Show advanced settings chevron_right" at bounding box center [255, 181] width 144 height 11
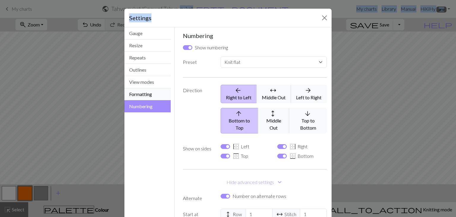
click at [136, 95] on button "Formatting" at bounding box center [147, 94] width 46 height 12
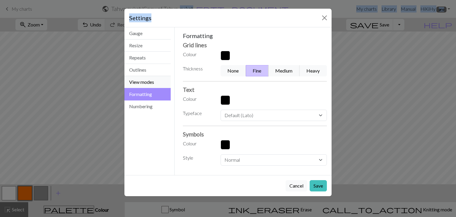
click at [138, 82] on button "View modes" at bounding box center [147, 82] width 46 height 12
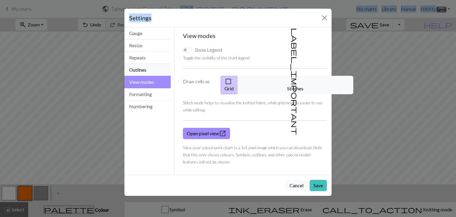
click at [139, 68] on button "Outlines" at bounding box center [147, 70] width 46 height 12
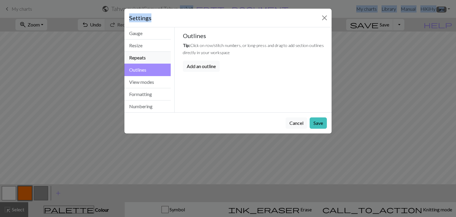
click at [136, 55] on button "Repeats" at bounding box center [147, 58] width 46 height 12
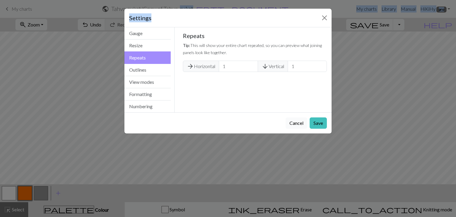
click at [292, 121] on button "Cancel" at bounding box center [296, 122] width 22 height 11
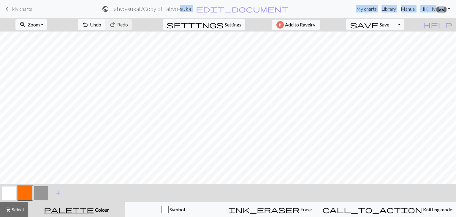
click at [439, 11] on span "pro" at bounding box center [441, 10] width 10 height 6
click at [430, 25] on link "Account settings" at bounding box center [428, 25] width 38 height 12
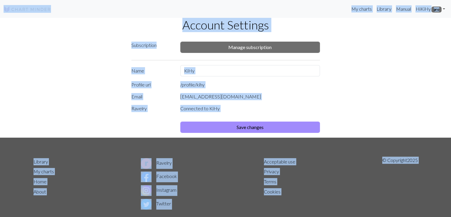
click at [359, 96] on div "Subscription Manage subscription Name KiHy Profile url /profile/ kihy Email [EM…" at bounding box center [225, 85] width 391 height 103
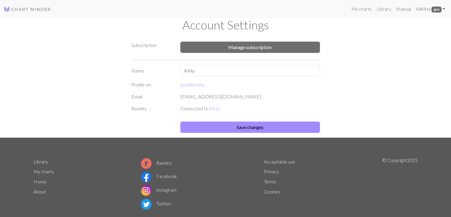
click at [437, 9] on span "pro" at bounding box center [437, 10] width 10 height 6
click at [260, 48] on button "Manage subscription" at bounding box center [250, 47] width 140 height 11
click at [191, 83] on link "/profile/ kihy" at bounding box center [192, 85] width 24 height 6
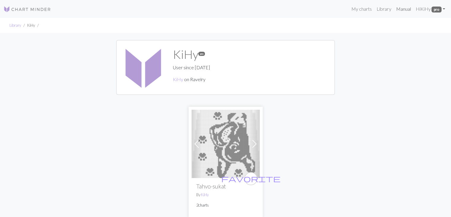
click at [399, 9] on link "Manual" at bounding box center [404, 9] width 20 height 12
click at [217, 146] on img at bounding box center [226, 143] width 68 height 68
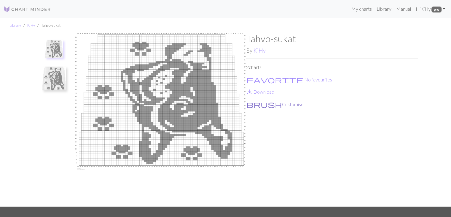
click at [264, 106] on button "brush Customise" at bounding box center [275, 104] width 58 height 8
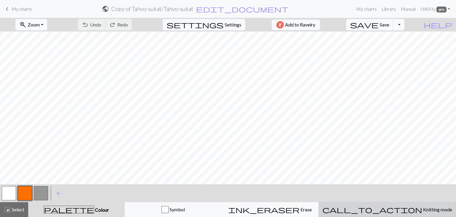
click at [405, 206] on div "call_to_action Knitting mode Knitting mode" at bounding box center [387, 209] width 130 height 7
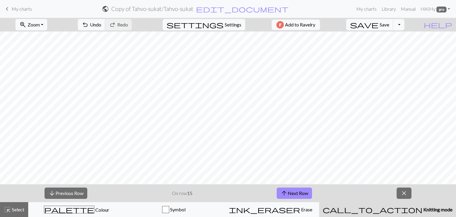
click at [405, 206] on div "call_to_action Knitting mode Knitting mode" at bounding box center [387, 209] width 130 height 7
click at [406, 195] on span "close" at bounding box center [403, 193] width 7 height 8
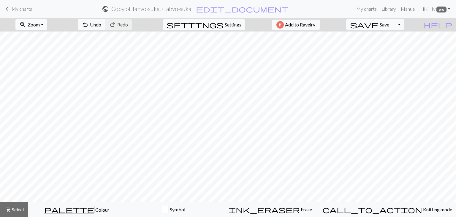
click at [47, 26] on button "zoom_in Zoom Zoom" at bounding box center [31, 24] width 32 height 11
click at [33, 71] on button "50%" at bounding box center [39, 70] width 47 height 9
click at [404, 26] on button "Toggle Dropdown" at bounding box center [398, 24] width 11 height 11
click at [242, 11] on span "edit_document" at bounding box center [242, 9] width 93 height 8
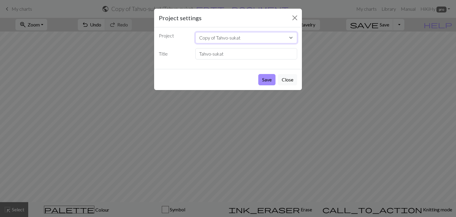
click at [260, 41] on select "Copy of Tahvo-sukat Tahvo-[GEOGRAPHIC_DATA]" at bounding box center [246, 37] width 102 height 11
click at [286, 79] on button "Close" at bounding box center [287, 79] width 19 height 11
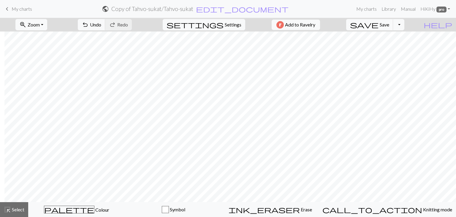
scroll to position [0, 4]
click at [24, 212] on div "highlight_alt Select Select" at bounding box center [14, 209] width 20 height 7
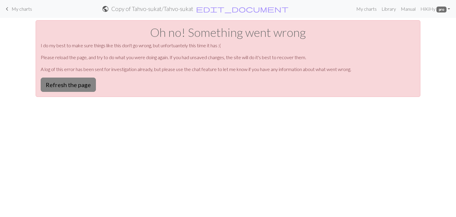
click at [74, 87] on button "Refresh the page" at bounding box center [68, 84] width 55 height 14
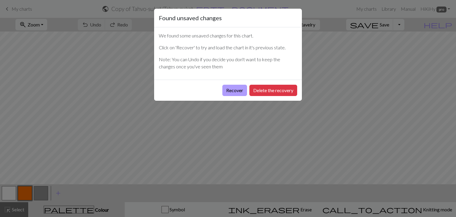
click at [232, 94] on button "Recover" at bounding box center [234, 90] width 25 height 11
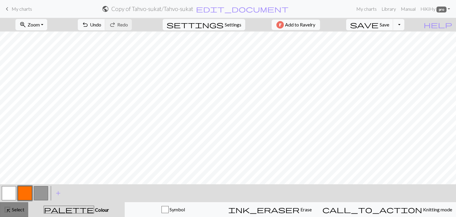
click at [0, 211] on button "highlight_alt Select Select" at bounding box center [14, 209] width 28 height 15
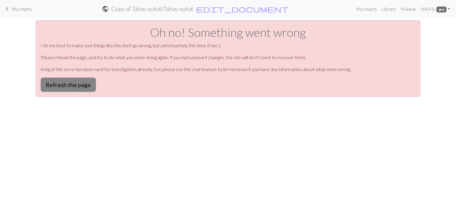
click at [61, 84] on button "Refresh the page" at bounding box center [68, 84] width 55 height 14
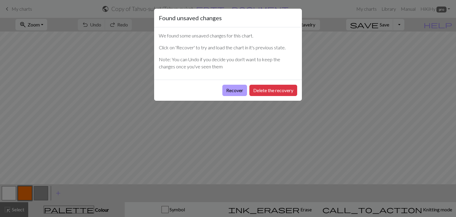
click at [237, 86] on button "Recover" at bounding box center [234, 90] width 25 height 11
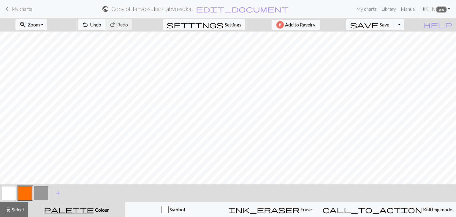
click at [20, 7] on span "My charts" at bounding box center [22, 9] width 20 height 6
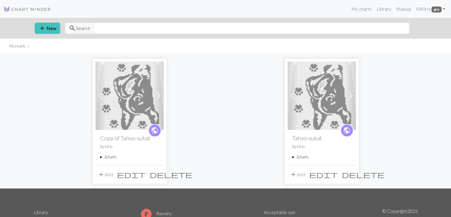
click at [104, 171] on button "add Add" at bounding box center [106, 173] width 20 height 11
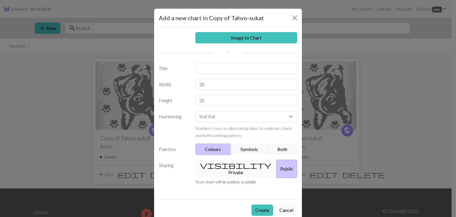
click at [222, 167] on button "visibility Private" at bounding box center [236, 168] width 82 height 18
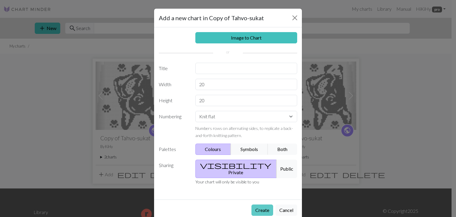
click at [259, 204] on button "Create" at bounding box center [262, 209] width 22 height 11
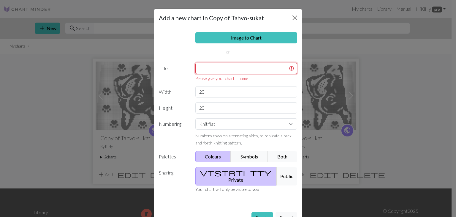
click at [209, 72] on input "text" at bounding box center [246, 68] width 102 height 11
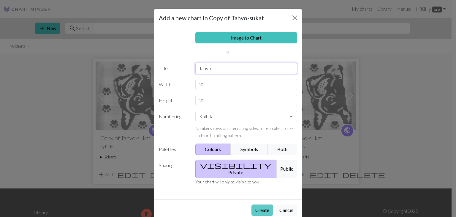
type input "Tahvo"
click at [260, 204] on button "Create" at bounding box center [262, 209] width 22 height 11
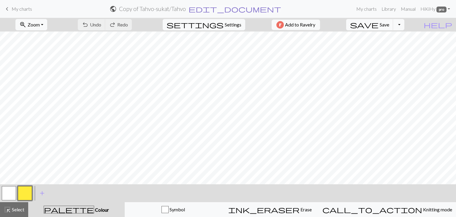
click at [234, 9] on span "edit_document" at bounding box center [234, 9] width 93 height 8
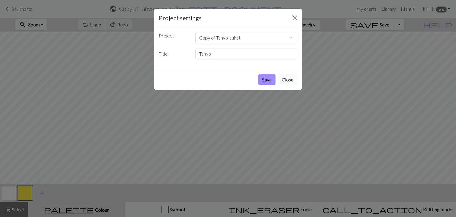
click at [289, 82] on button "Close" at bounding box center [287, 79] width 19 height 11
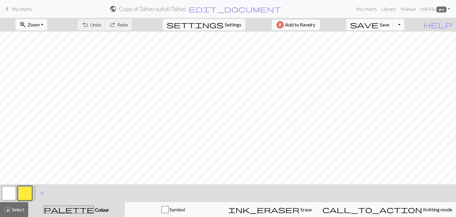
click at [6, 11] on span "keyboard_arrow_left" at bounding box center [7, 9] width 7 height 8
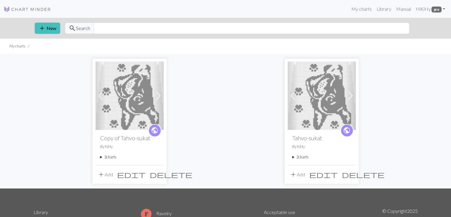
click at [100, 157] on div "public Copy of Tahvo-sukat By KiHy 3 charts Tahvo-sukat delete Copy of Tahvo-su…" at bounding box center [130, 147] width 68 height 35
click at [106, 157] on summary "3 charts" at bounding box center [129, 157] width 59 height 6
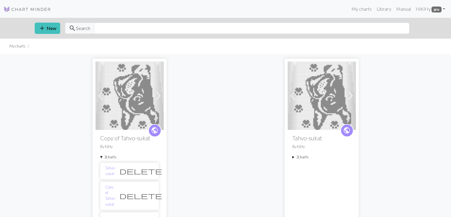
click at [148, 216] on span "delete" at bounding box center [139, 220] width 43 height 8
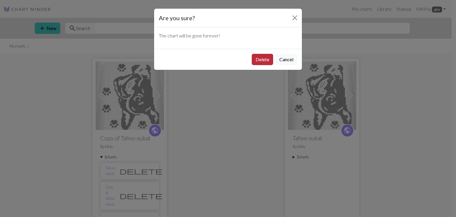
click at [262, 61] on button "Delete" at bounding box center [262, 59] width 21 height 11
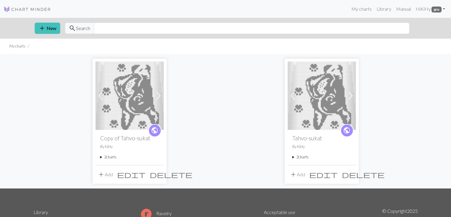
click at [160, 97] on span at bounding box center [158, 95] width 9 height 9
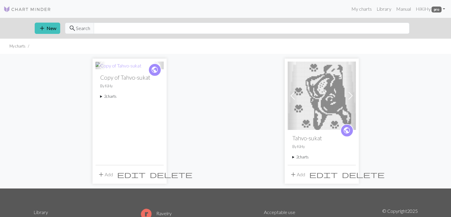
click at [107, 98] on summary "2 charts" at bounding box center [129, 96] width 59 height 6
click at [109, 112] on link "Tahvo-sukat" at bounding box center [110, 109] width 10 height 11
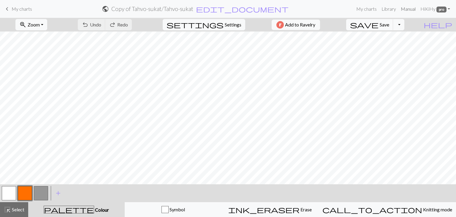
click at [408, 12] on link "Manual" at bounding box center [408, 9] width 20 height 12
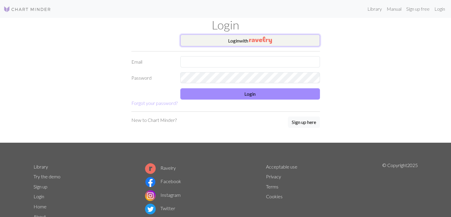
click at [260, 42] on img "button" at bounding box center [260, 39] width 23 height 7
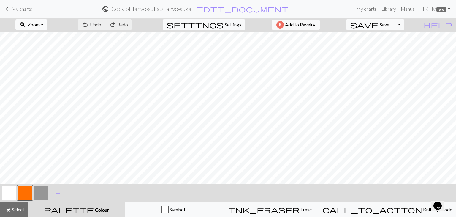
click at [47, 26] on button "zoom_in Zoom Zoom" at bounding box center [31, 24] width 32 height 11
click at [42, 74] on button "50%" at bounding box center [39, 70] width 47 height 9
click at [11, 206] on span "Select" at bounding box center [17, 209] width 13 height 6
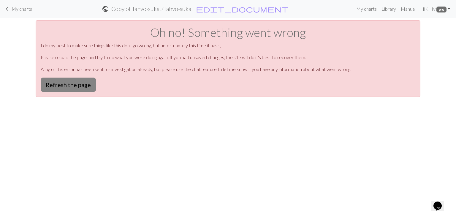
click at [68, 90] on button "Refresh the page" at bounding box center [68, 84] width 55 height 14
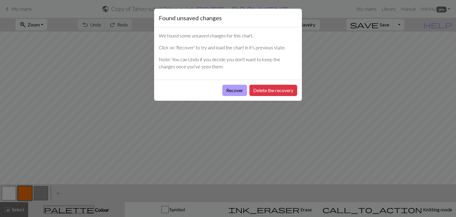
click at [234, 87] on button "Recover" at bounding box center [234, 90] width 25 height 11
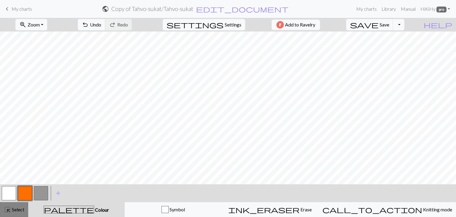
click at [12, 209] on span "Select" at bounding box center [17, 209] width 13 height 6
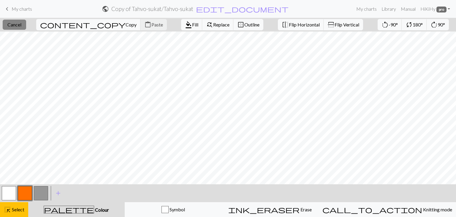
click at [21, 25] on span "Cancel" at bounding box center [14, 25] width 14 height 6
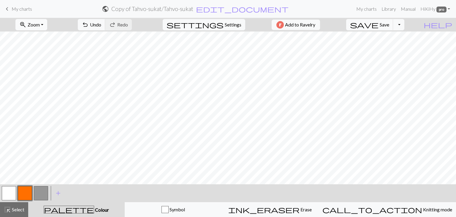
click at [47, 26] on button "zoom_in Zoom Zoom" at bounding box center [31, 24] width 32 height 11
click at [4, 207] on span "highlight_alt" at bounding box center [7, 209] width 7 height 8
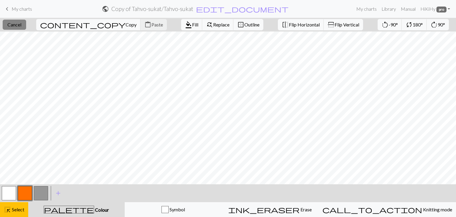
click at [26, 28] on button "close Cancel" at bounding box center [14, 25] width 23 height 10
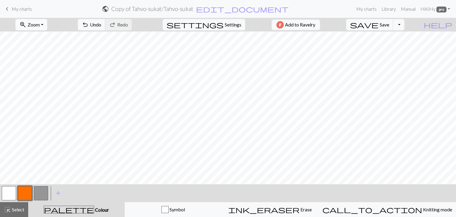
click at [39, 26] on span "Zoom" at bounding box center [34, 25] width 12 height 6
click at [35, 69] on button "50%" at bounding box center [39, 70] width 47 height 9
click at [20, 207] on span "Select" at bounding box center [17, 209] width 13 height 6
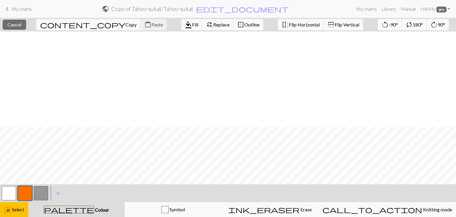
scroll to position [95, 0]
click at [289, 24] on span "Flip Horizontal" at bounding box center [304, 25] width 31 height 6
click at [18, 208] on span "Select" at bounding box center [17, 209] width 13 height 6
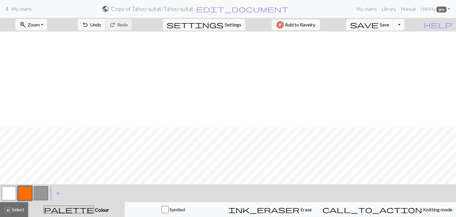
scroll to position [95, 0]
click at [101, 27] on span "Undo" at bounding box center [95, 25] width 11 height 6
click at [47, 25] on button "zoom_in Zoom Zoom" at bounding box center [31, 24] width 32 height 11
click at [34, 73] on button "50%" at bounding box center [39, 70] width 47 height 9
click at [47, 24] on button "zoom_in Zoom Zoom" at bounding box center [31, 24] width 32 height 11
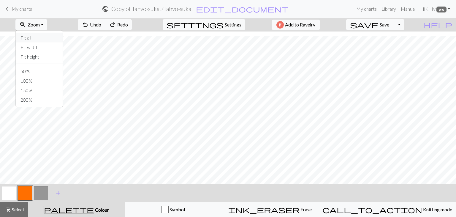
click at [39, 37] on button "Fit all" at bounding box center [39, 37] width 47 height 9
click at [8, 206] on span "highlight_alt" at bounding box center [7, 209] width 7 height 8
click at [47, 28] on button "zoom_in Zoom Zoom" at bounding box center [31, 24] width 32 height 11
click at [38, 38] on button "Fit all" at bounding box center [39, 37] width 47 height 9
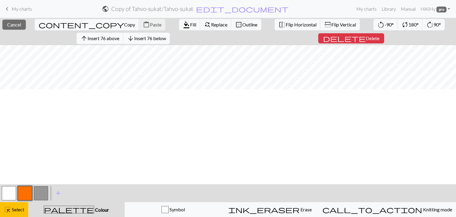
scroll to position [0, 0]
click at [285, 24] on span "Flip Horizontal" at bounding box center [300, 25] width 31 height 6
click at [285, 26] on span "Flip Horizontal" at bounding box center [300, 25] width 31 height 6
click at [147, 39] on span "Insert 76 below" at bounding box center [150, 38] width 32 height 6
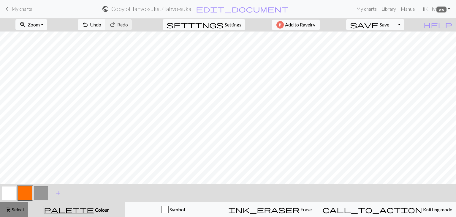
click at [13, 213] on button "highlight_alt Select Select" at bounding box center [14, 209] width 28 height 15
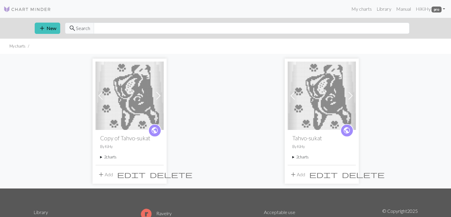
click at [138, 112] on img at bounding box center [130, 95] width 68 height 68
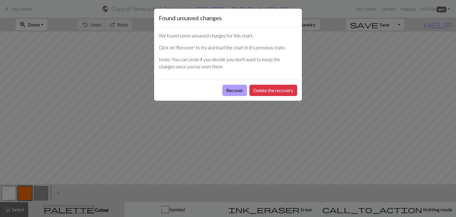
click at [233, 89] on button "Recover" at bounding box center [234, 90] width 25 height 11
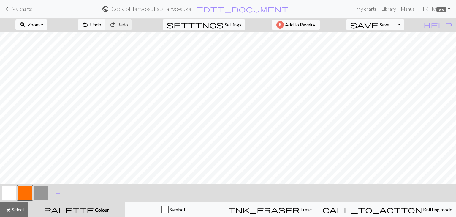
click at [40, 26] on span "Zoom" at bounding box center [34, 25] width 12 height 6
click at [33, 70] on button "50%" at bounding box center [39, 70] width 47 height 9
click at [18, 212] on div "highlight_alt Select Select" at bounding box center [14, 209] width 20 height 7
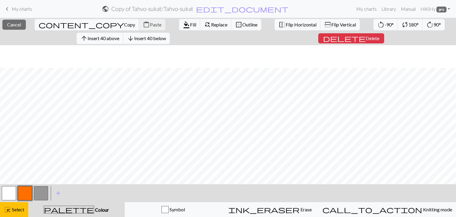
scroll to position [107, 0]
click at [285, 23] on span "Flip Horizontal" at bounding box center [300, 25] width 31 height 6
click at [13, 210] on span "Select" at bounding box center [17, 209] width 13 height 6
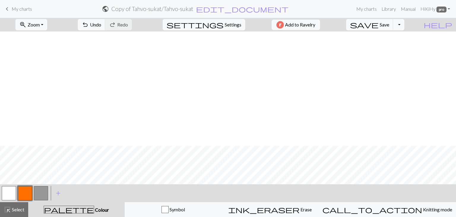
scroll to position [320, 0]
click at [89, 27] on span "undo" at bounding box center [85, 24] width 7 height 8
click at [24, 204] on button "highlight_alt Select Select" at bounding box center [14, 209] width 28 height 15
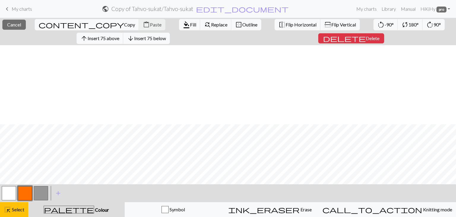
scroll to position [109, 0]
click at [285, 23] on span "Flip Horizontal" at bounding box center [300, 25] width 31 height 6
click at [18, 209] on span "Select" at bounding box center [17, 209] width 13 height 6
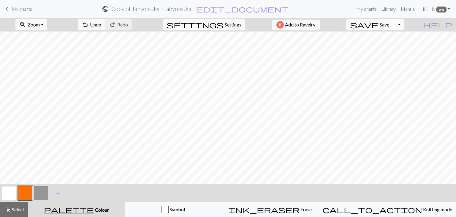
click at [404, 25] on button "Toggle Dropdown" at bounding box center [398, 24] width 11 height 11
click at [396, 41] on button "file_copy Save a copy" at bounding box center [355, 37] width 98 height 9
click at [12, 9] on span "My charts" at bounding box center [22, 9] width 20 height 6
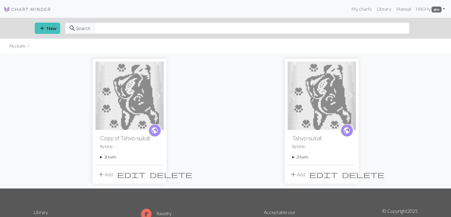
click at [157, 97] on span at bounding box center [158, 95] width 9 height 9
click at [125, 106] on img at bounding box center [130, 95] width 68 height 68
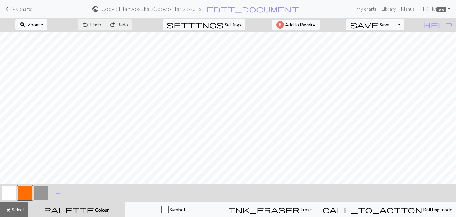
click at [47, 25] on button "zoom_in Zoom Zoom" at bounding box center [31, 24] width 32 height 11
click at [39, 68] on button "50%" at bounding box center [39, 70] width 47 height 9
click at [47, 26] on button "zoom_in Zoom Zoom" at bounding box center [31, 24] width 32 height 11
click at [33, 73] on button "50%" at bounding box center [39, 70] width 47 height 9
click at [21, 206] on span "Select" at bounding box center [17, 209] width 13 height 6
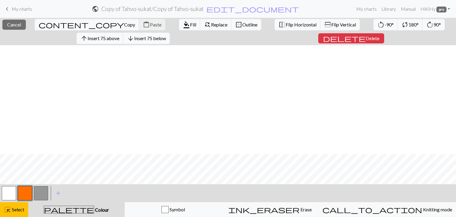
scroll to position [109, 0]
click at [285, 25] on span "Flip Horizontal" at bounding box center [300, 25] width 31 height 6
click at [20, 204] on button "highlight_alt Select Select" at bounding box center [14, 209] width 28 height 15
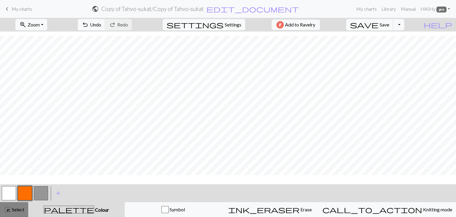
scroll to position [95, 0]
click at [404, 27] on button "Toggle Dropdown" at bounding box center [398, 24] width 11 height 11
click at [389, 48] on button "save_alt Download" at bounding box center [355, 46] width 98 height 9
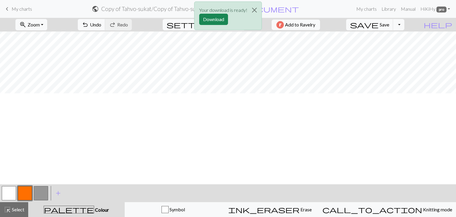
scroll to position [0, 0]
click at [211, 18] on button "Download" at bounding box center [213, 19] width 29 height 11
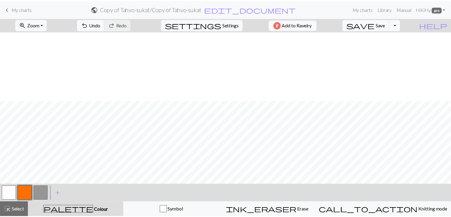
scroll to position [69, 0]
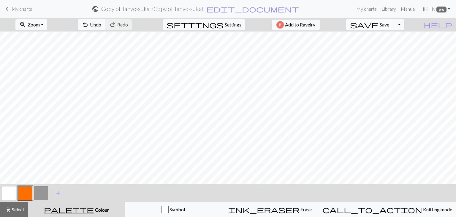
click at [389, 25] on span "Save" at bounding box center [383, 25] width 9 height 6
click at [17, 10] on span "My charts" at bounding box center [22, 9] width 20 height 6
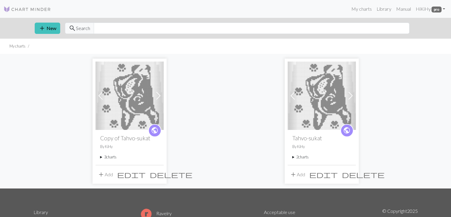
click at [158, 99] on span at bounding box center [158, 95] width 9 height 9
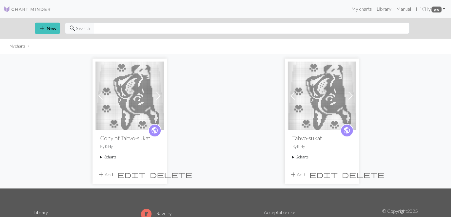
click at [101, 104] on link "Previous" at bounding box center [101, 95] width 10 height 68
click at [108, 145] on p "By KiHy" at bounding box center [129, 147] width 59 height 6
click at [109, 156] on summary "3 charts" at bounding box center [129, 157] width 59 height 6
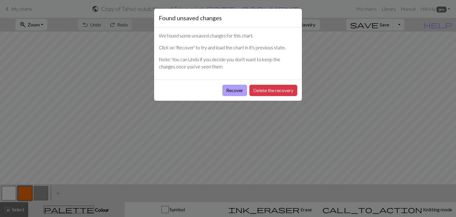
click at [229, 90] on button "Recover" at bounding box center [234, 90] width 25 height 11
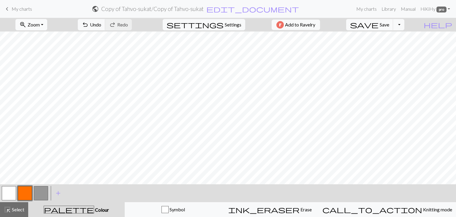
click at [47, 23] on button "zoom_in Zoom Zoom" at bounding box center [31, 24] width 32 height 11
click at [36, 74] on button "50%" at bounding box center [39, 70] width 47 height 9
click at [451, 11] on link "Hi KiHy pro" at bounding box center [435, 9] width 34 height 12
click at [419, 46] on link "Logout" at bounding box center [418, 45] width 19 height 12
